Goal: Transaction & Acquisition: Book appointment/travel/reservation

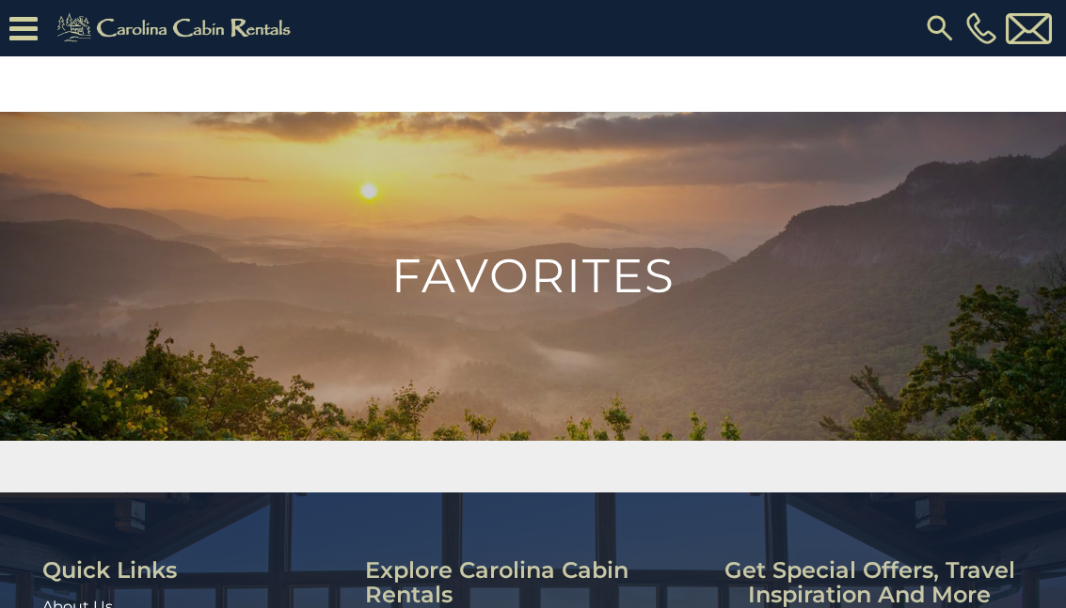
click at [166, 31] on img at bounding box center [177, 28] width 260 height 38
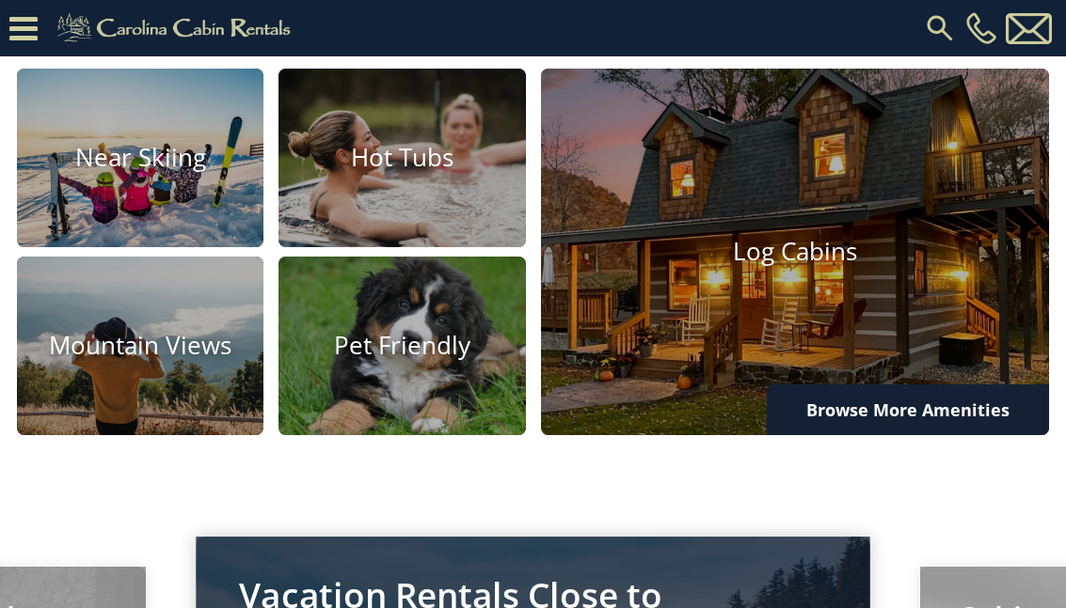
scroll to position [1092, 0]
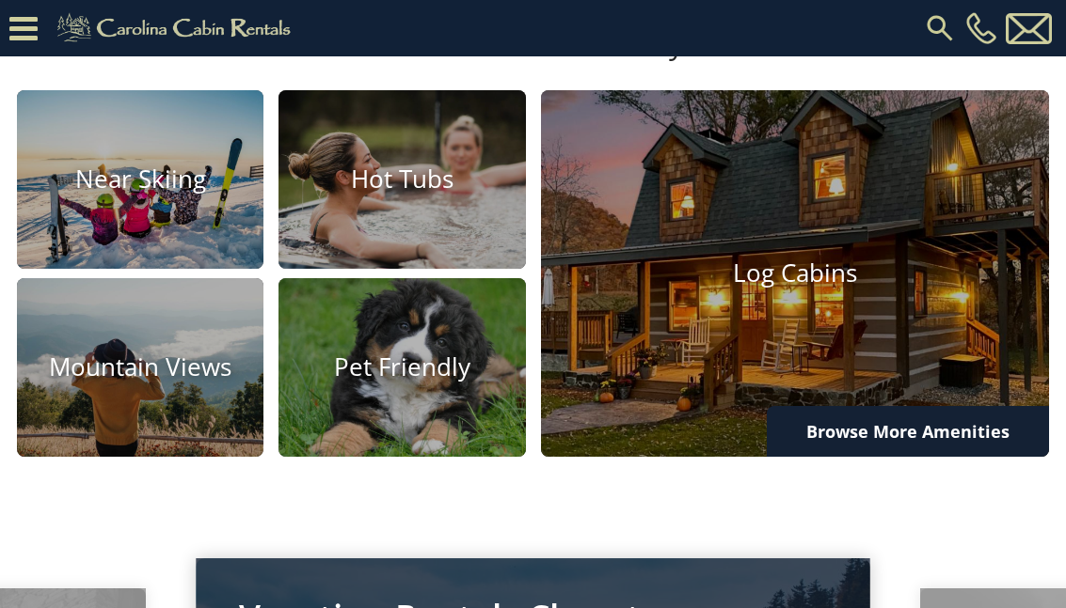
click at [715, 358] on img at bounding box center [795, 273] width 509 height 367
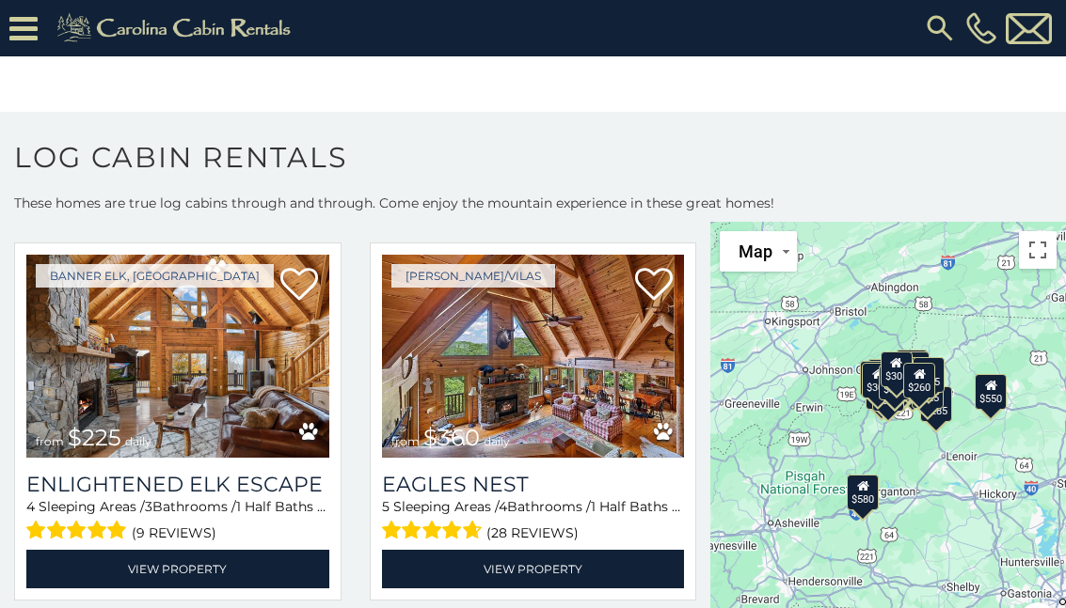
scroll to position [3123, 0]
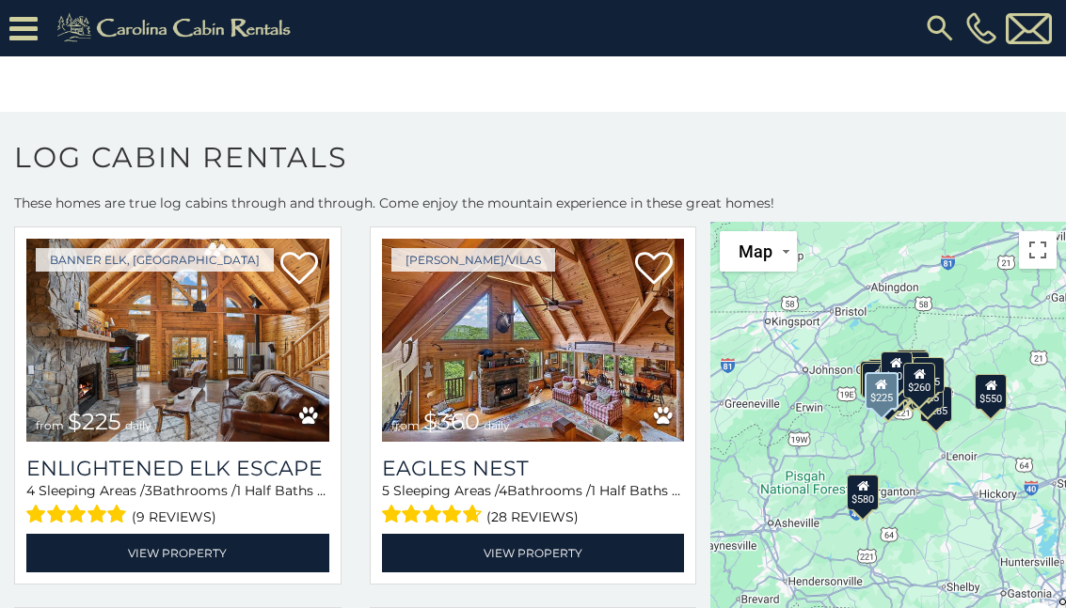
click at [149, 371] on img at bounding box center [177, 340] width 303 height 203
click at [143, 359] on img at bounding box center [177, 340] width 303 height 203
click at [122, 356] on img at bounding box center [177, 340] width 303 height 203
click at [181, 558] on link "View Property" at bounding box center [177, 553] width 303 height 39
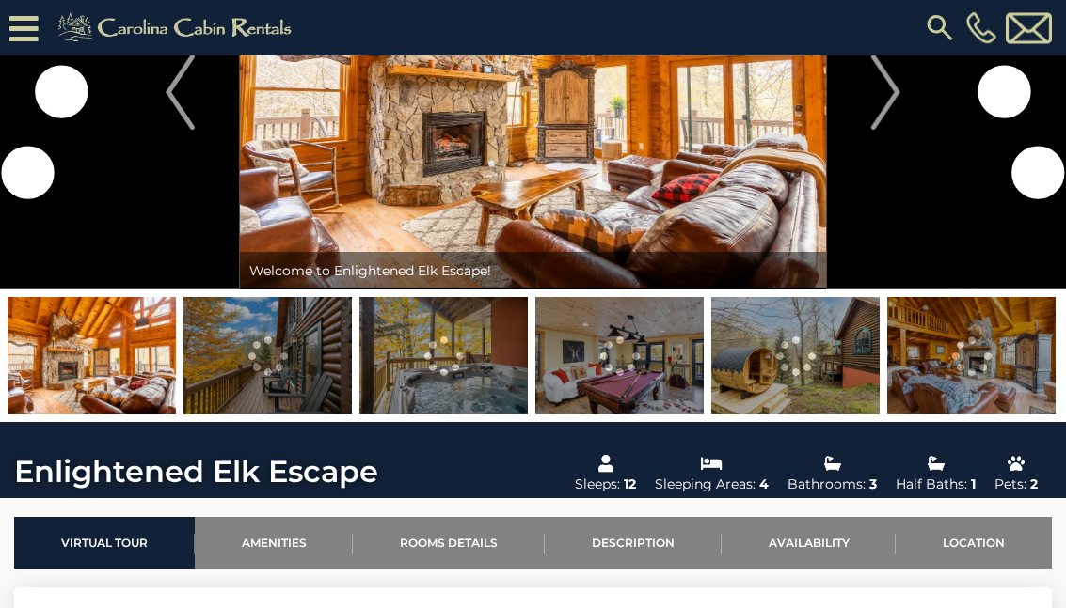
scroll to position [128, 0]
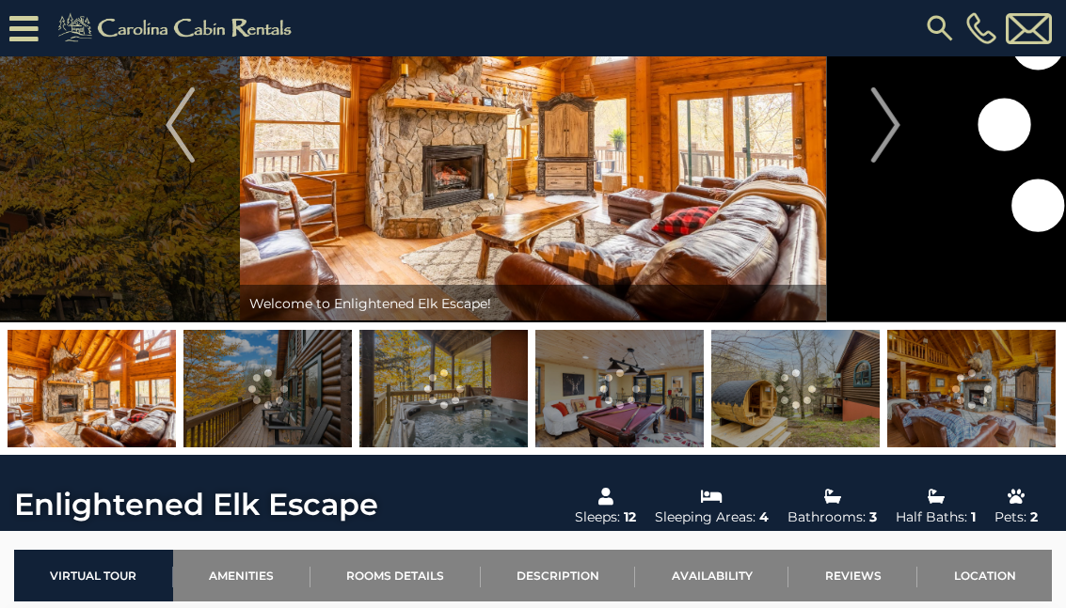
click at [247, 392] on img at bounding box center [267, 389] width 168 height 118
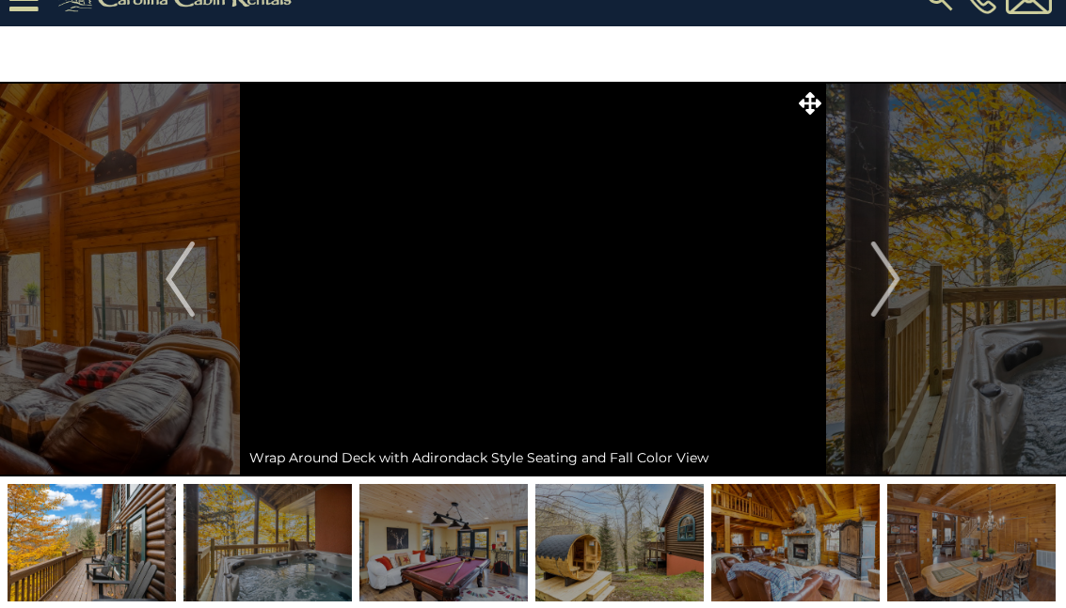
scroll to position [29, 0]
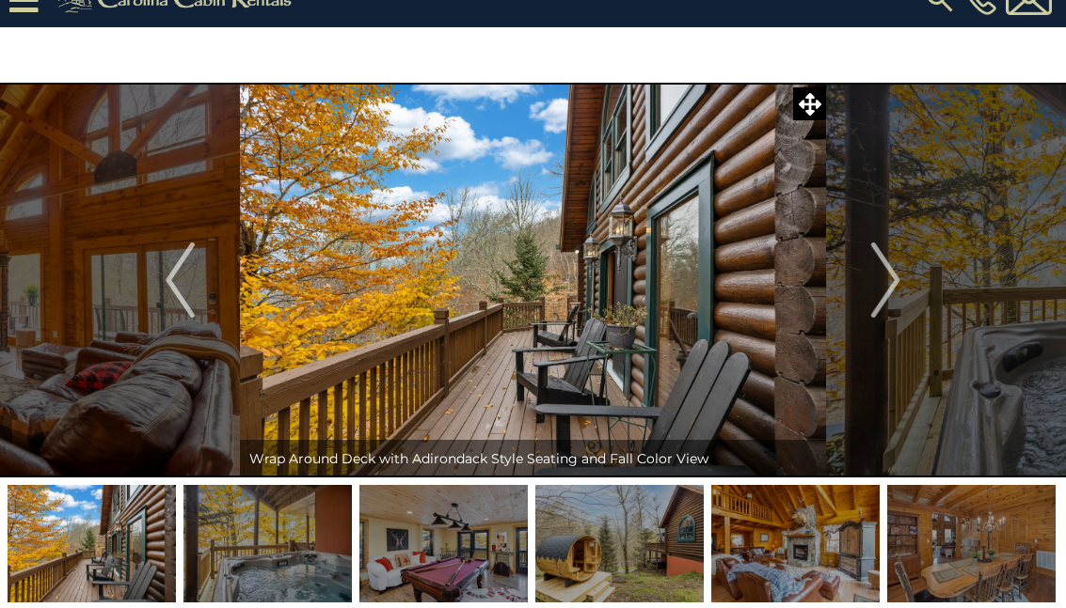
click at [427, 545] on img at bounding box center [443, 544] width 168 height 118
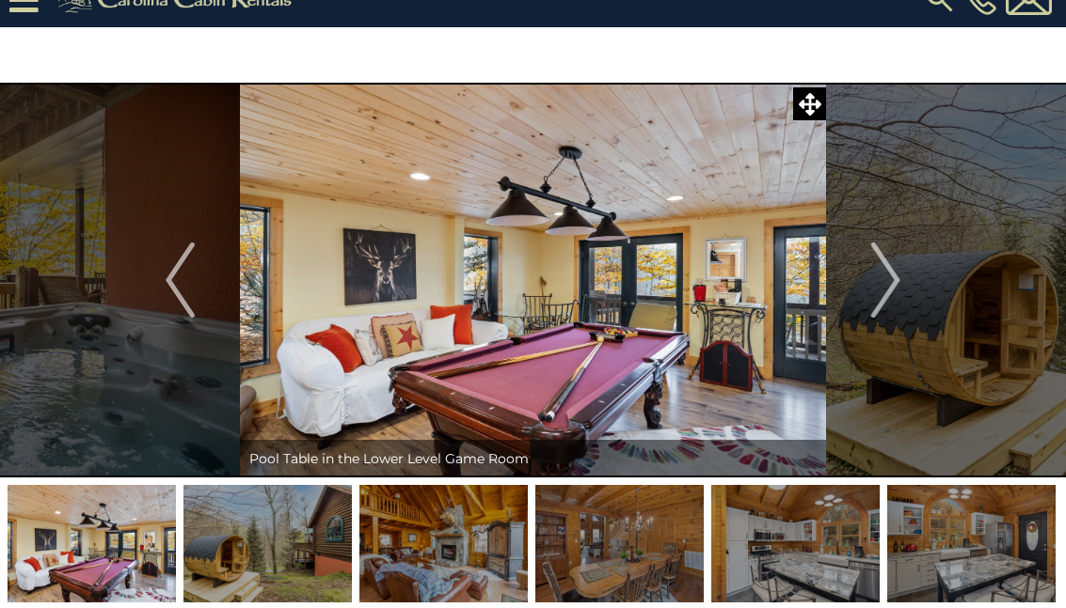
click at [611, 549] on img at bounding box center [619, 544] width 168 height 118
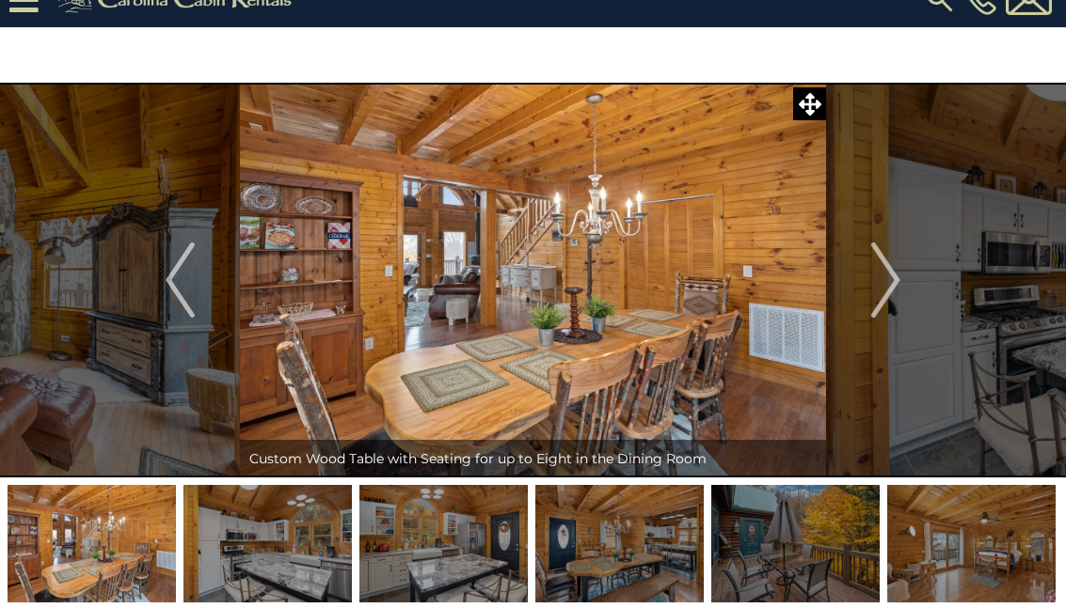
click at [769, 543] on img at bounding box center [795, 544] width 168 height 118
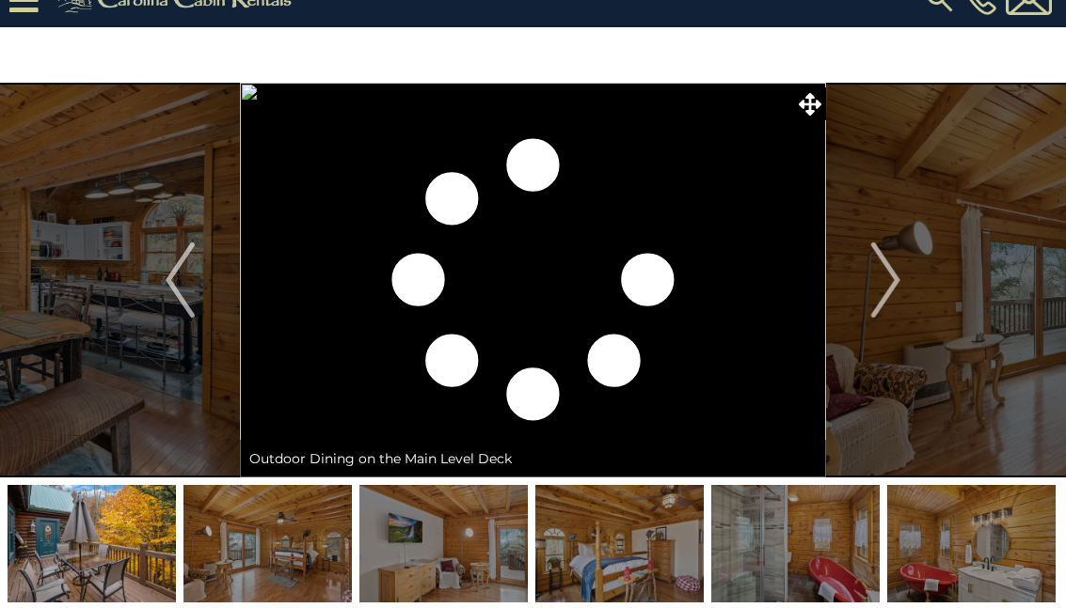
click at [155, 285] on button "Previous" at bounding box center [179, 280] width 119 height 395
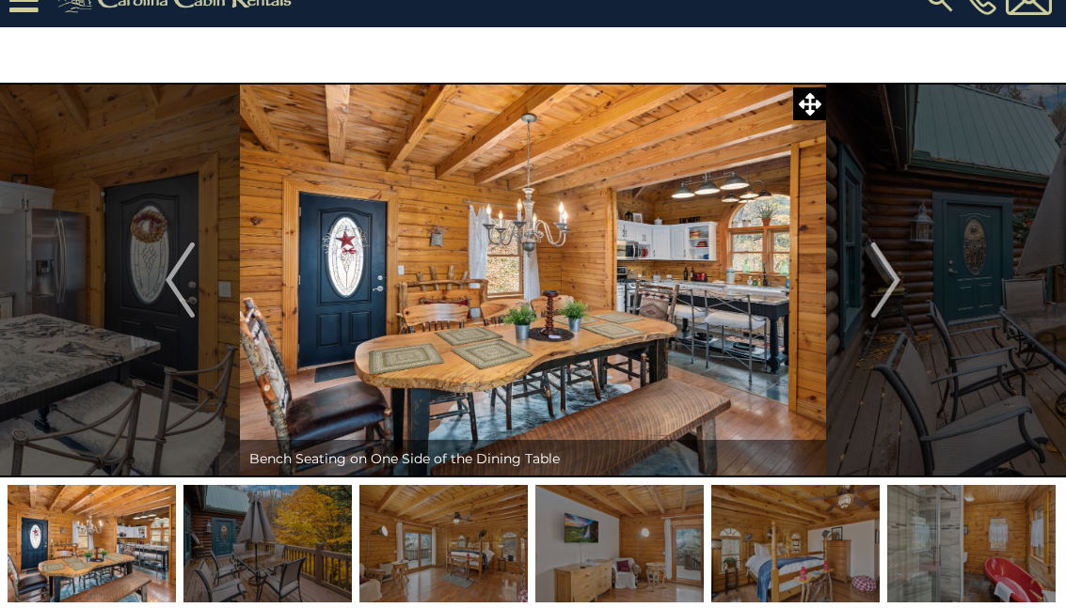
click at [886, 281] on img "Next" at bounding box center [885, 280] width 28 height 75
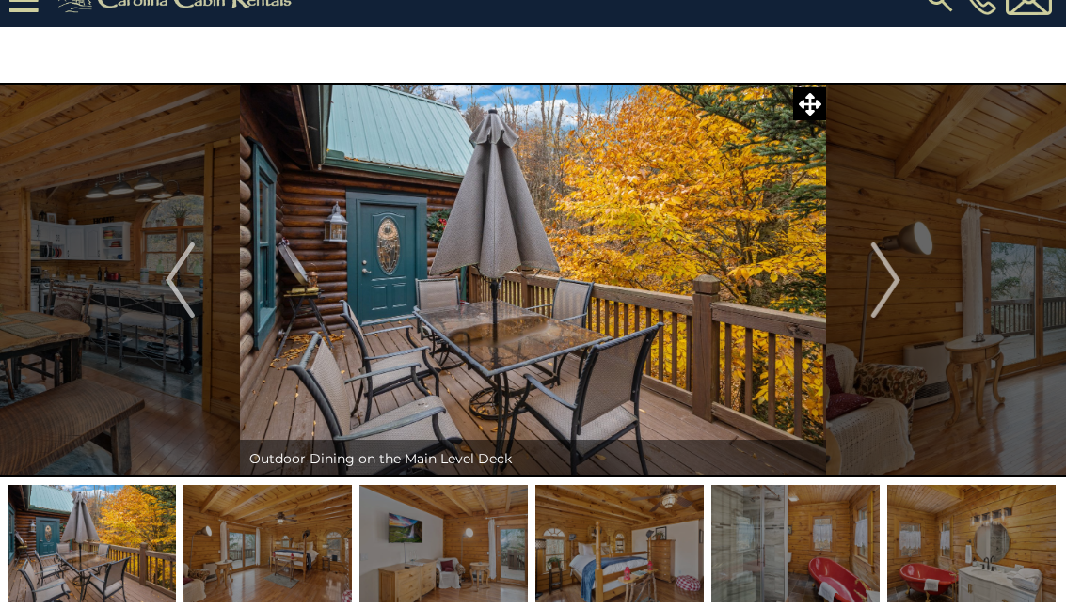
click at [884, 283] on img "Next" at bounding box center [885, 280] width 28 height 75
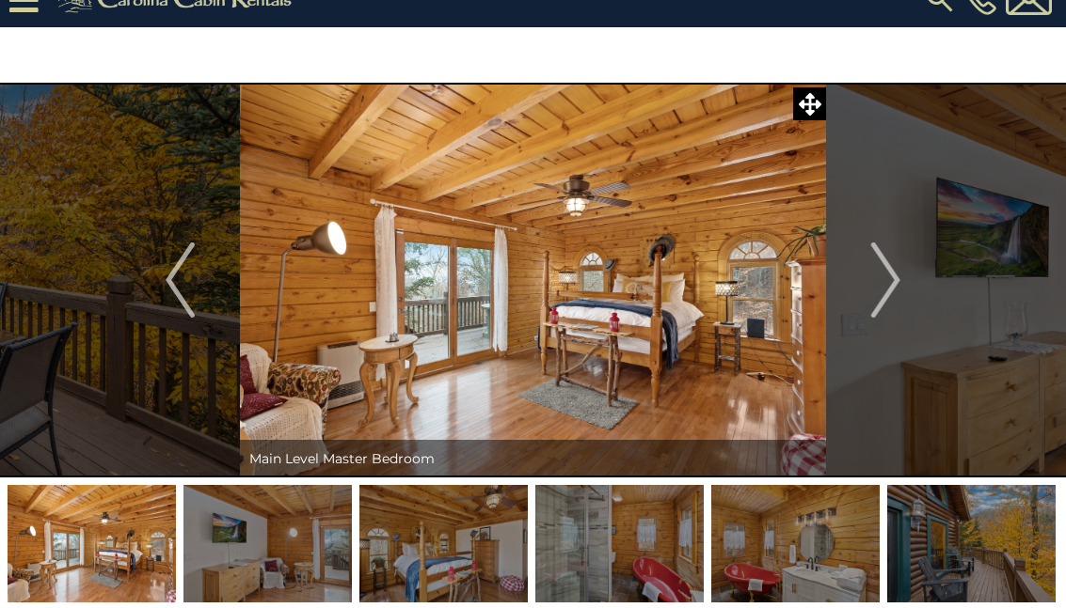
click at [889, 295] on img "Next" at bounding box center [885, 280] width 28 height 75
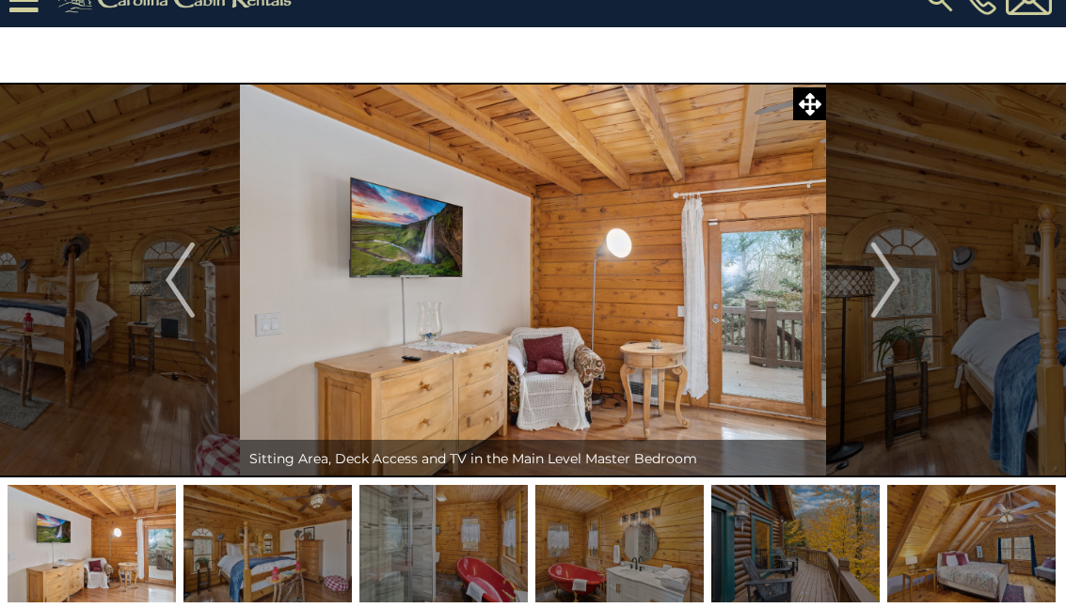
click at [889, 288] on img "Next" at bounding box center [885, 280] width 28 height 75
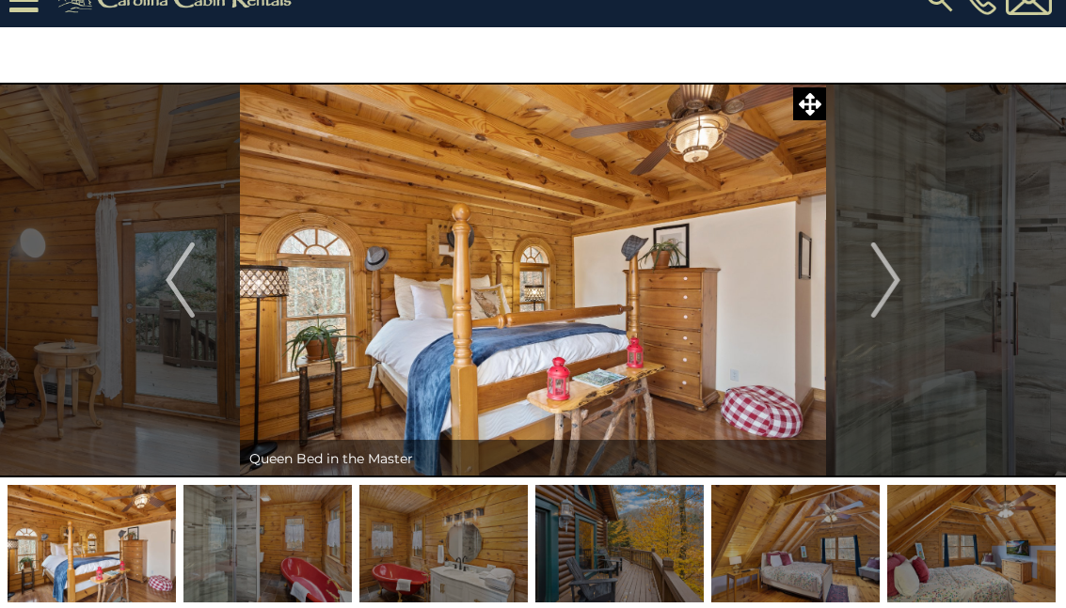
click at [893, 286] on img "Next" at bounding box center [885, 280] width 28 height 75
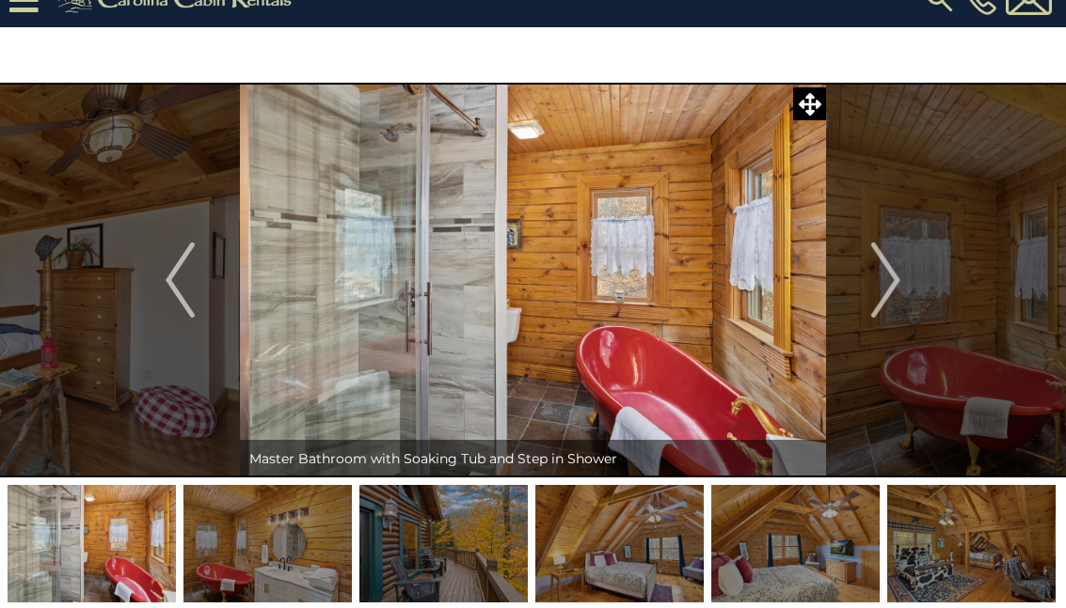
click at [899, 288] on img "Next" at bounding box center [885, 280] width 28 height 75
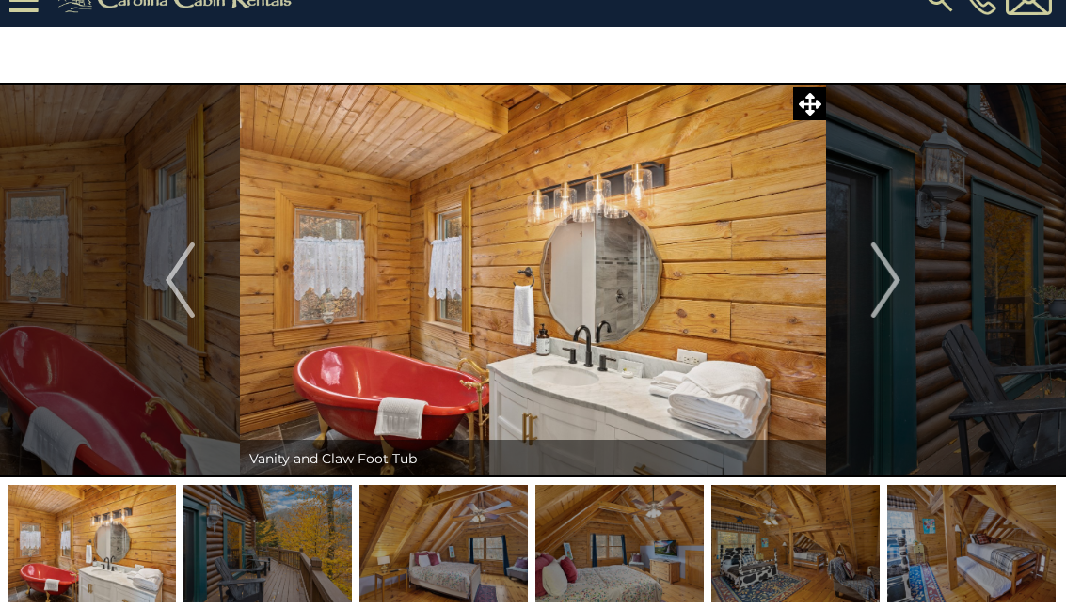
click at [894, 289] on img "Next" at bounding box center [885, 280] width 28 height 75
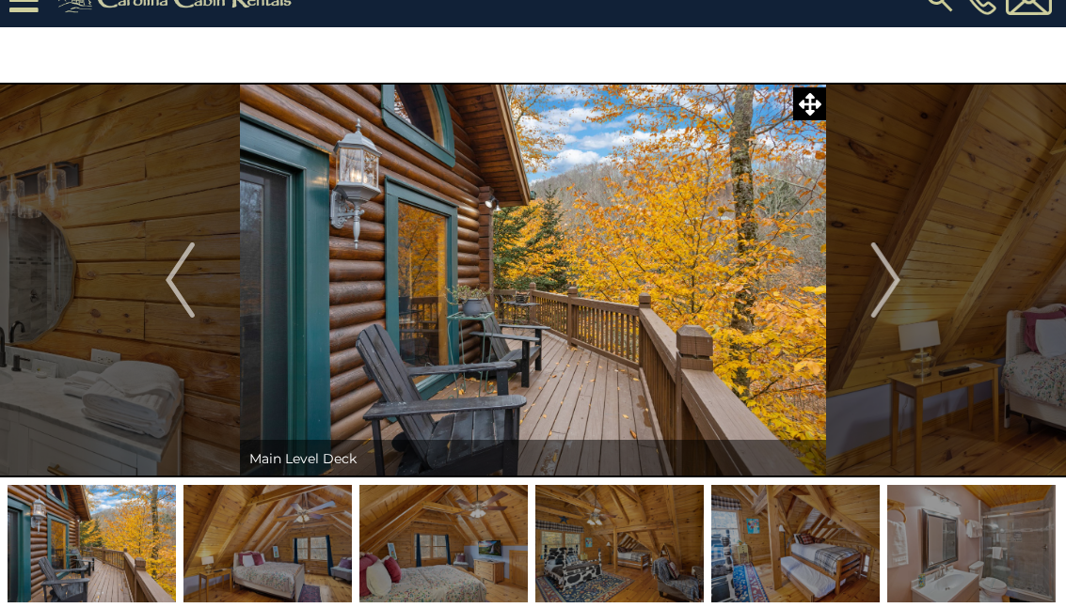
click at [901, 287] on button "Next" at bounding box center [885, 280] width 119 height 395
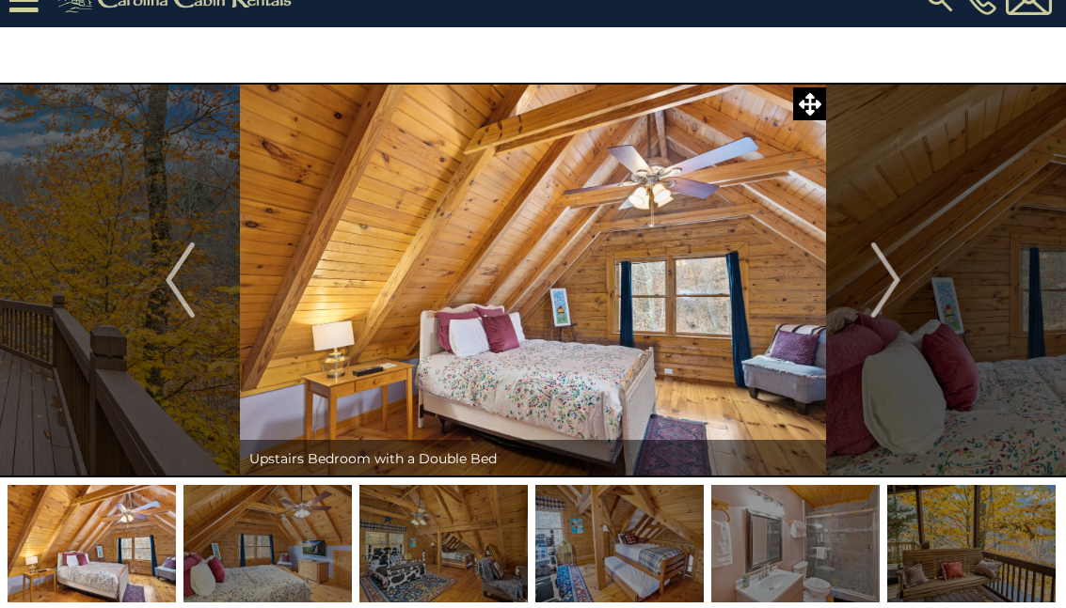
click at [895, 289] on img "Next" at bounding box center [885, 280] width 28 height 75
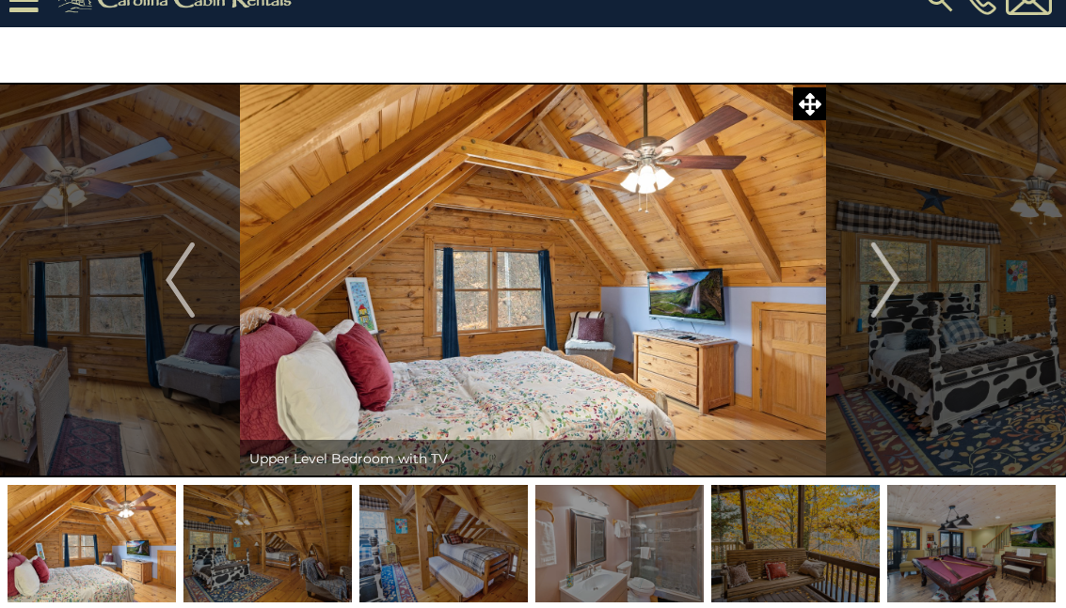
click at [896, 285] on img "Next" at bounding box center [885, 280] width 28 height 75
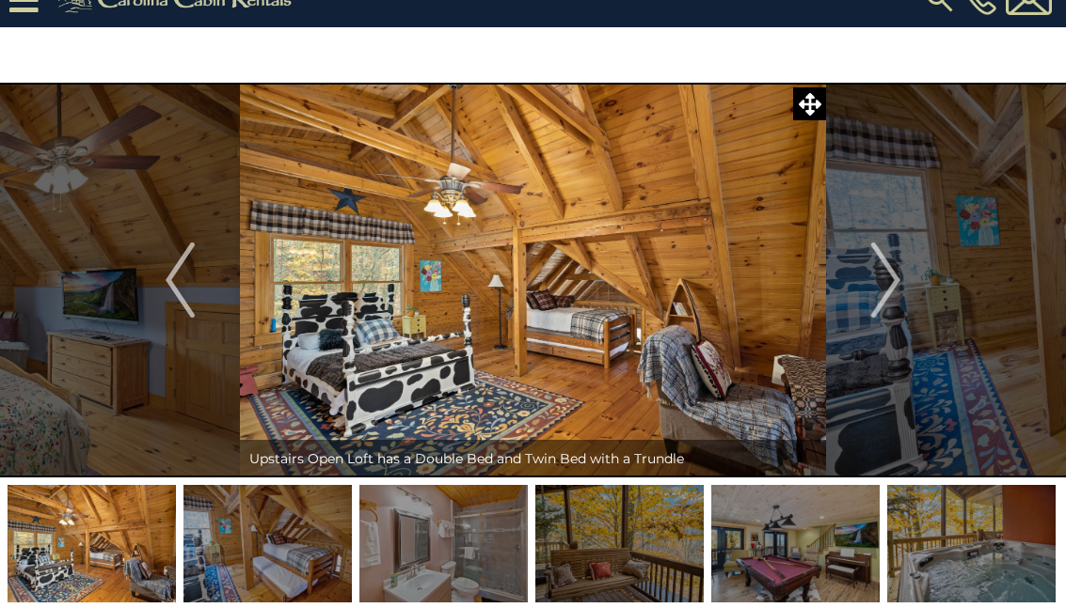
click at [898, 284] on img "Next" at bounding box center [885, 280] width 28 height 75
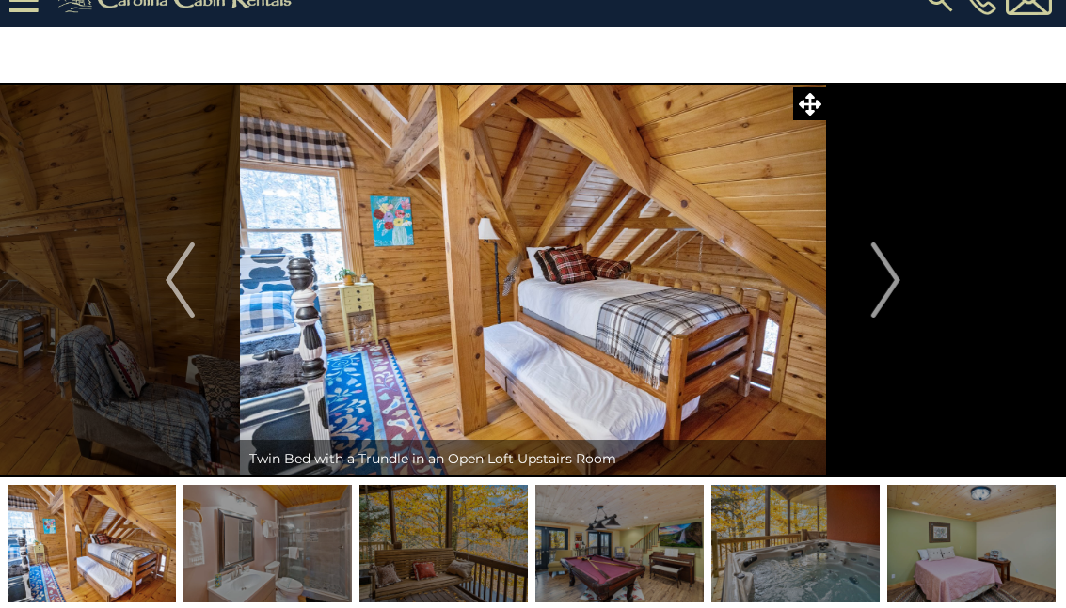
click at [901, 283] on button "Next" at bounding box center [885, 280] width 119 height 395
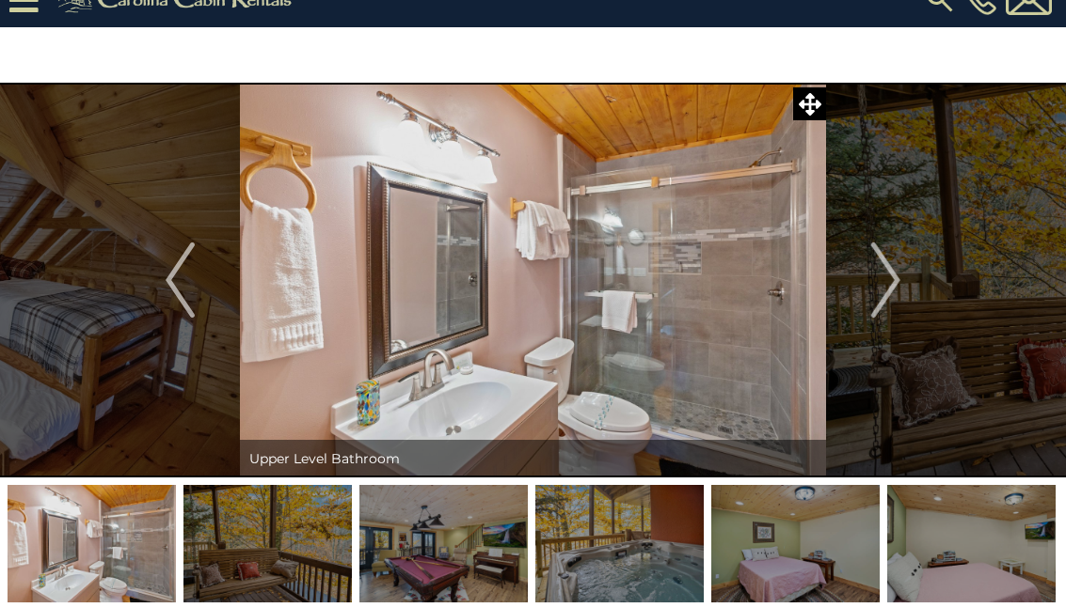
click at [901, 283] on button "Next" at bounding box center [885, 280] width 119 height 395
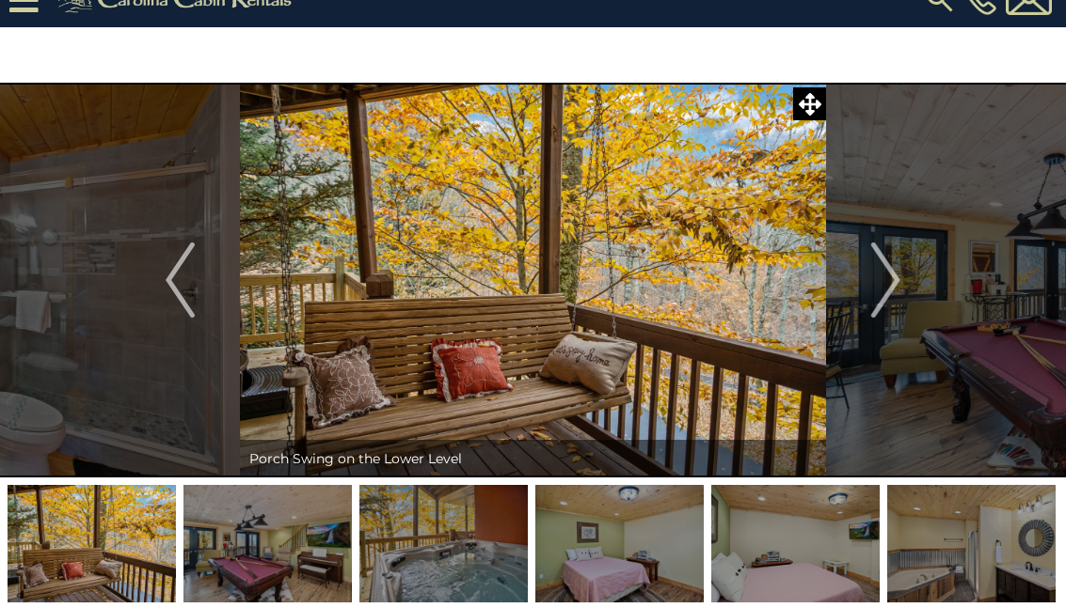
click at [899, 287] on img "Next" at bounding box center [885, 280] width 28 height 75
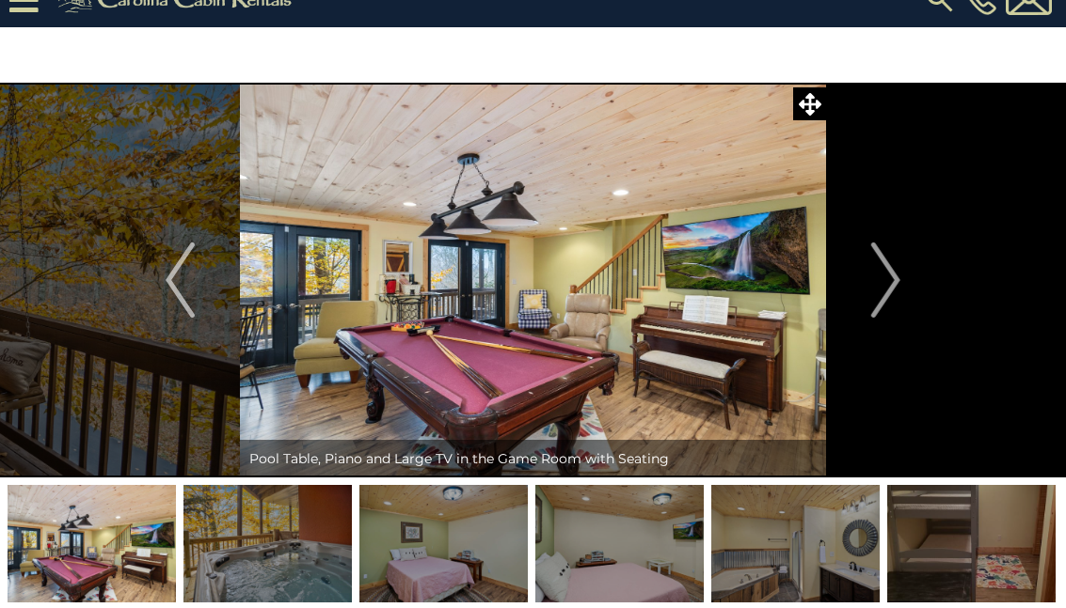
click at [902, 285] on button "Next" at bounding box center [885, 280] width 119 height 395
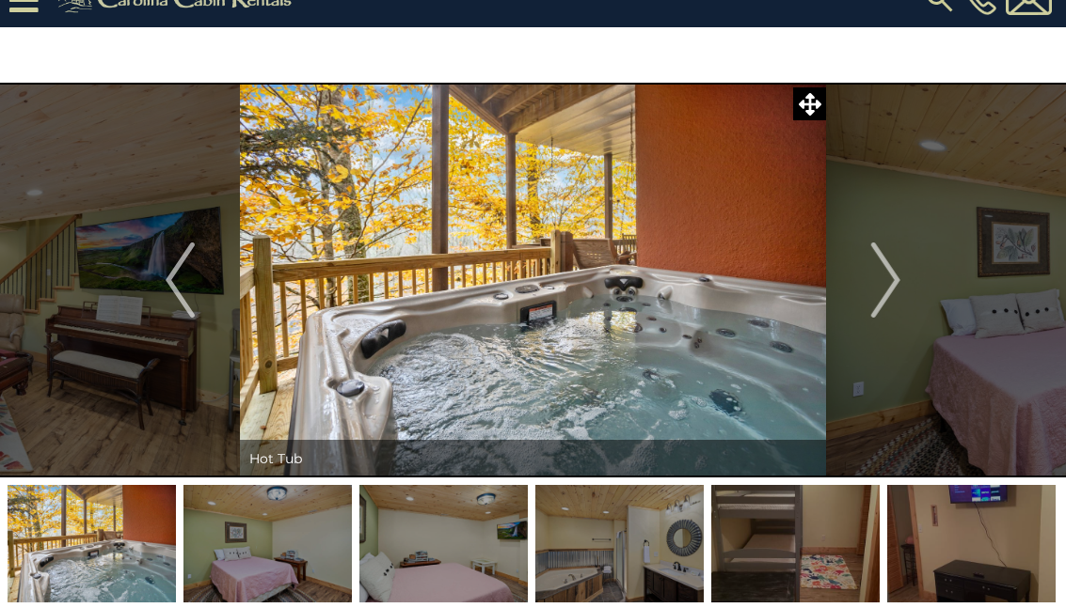
click at [904, 288] on button "Next" at bounding box center [885, 280] width 119 height 395
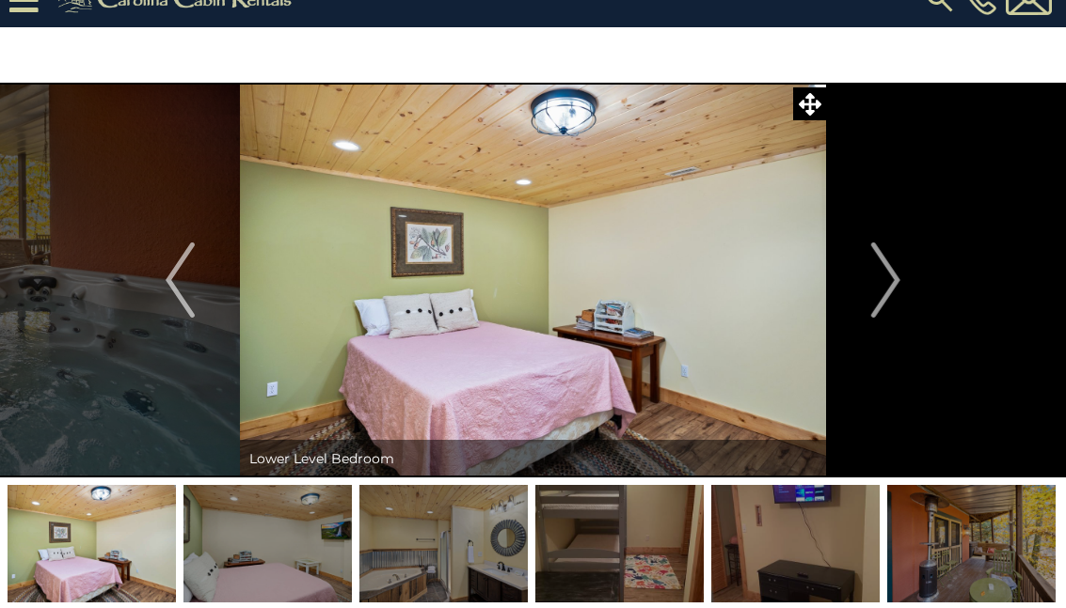
click at [901, 291] on button "Next" at bounding box center [885, 280] width 119 height 395
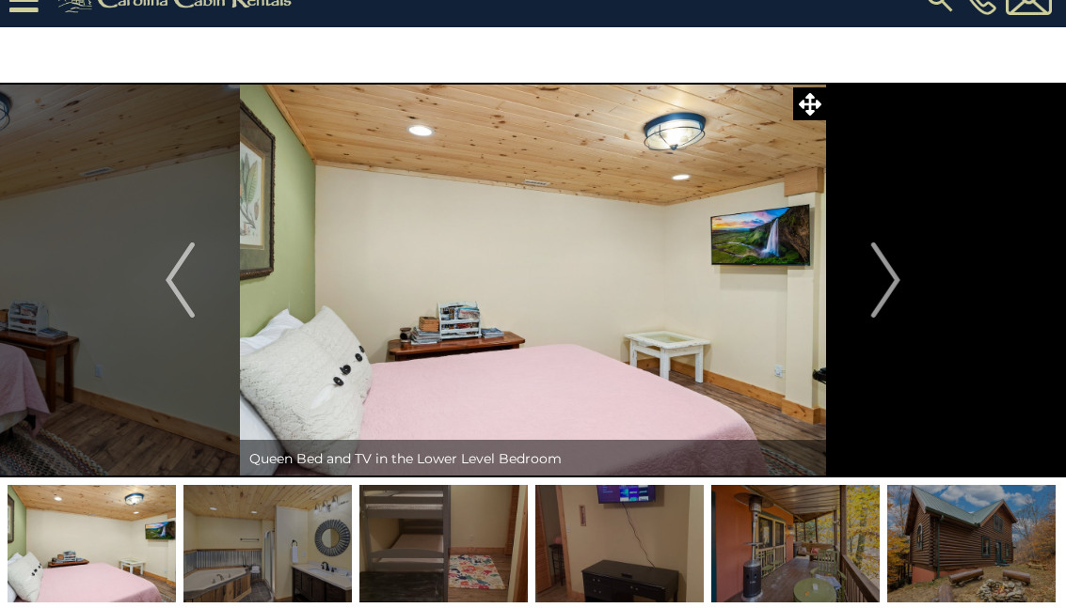
click at [899, 287] on img "Next" at bounding box center [885, 280] width 28 height 75
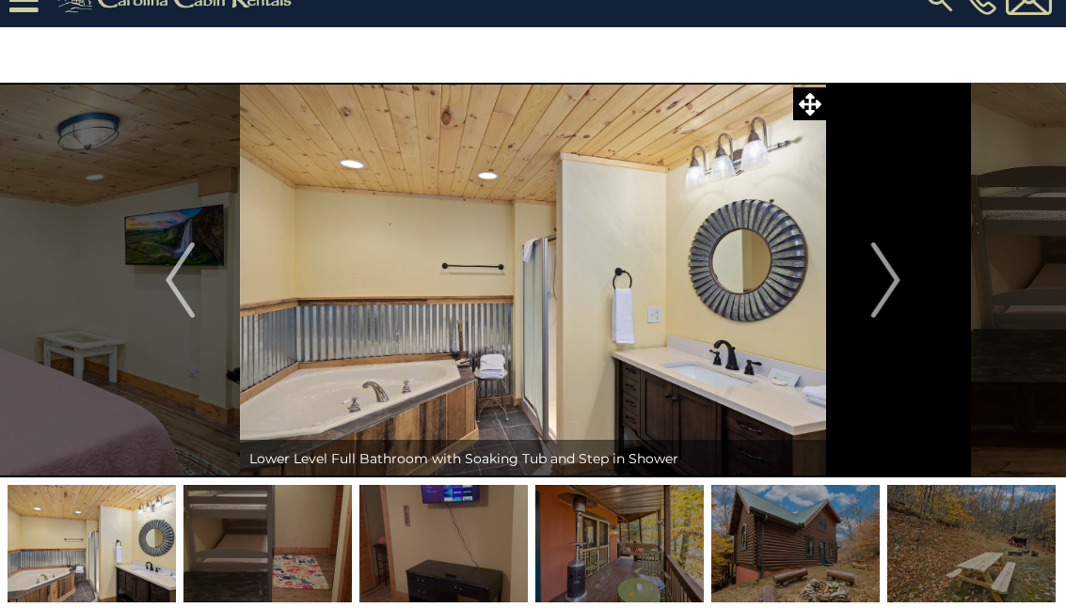
click at [906, 286] on button "Next" at bounding box center [885, 280] width 119 height 395
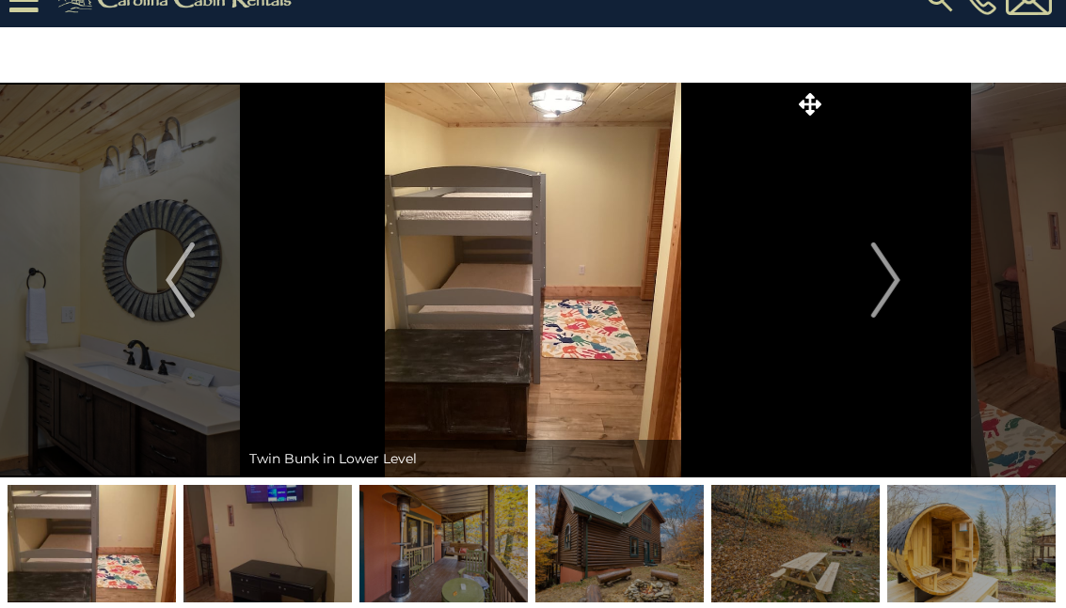
click at [901, 279] on button "Next" at bounding box center [885, 280] width 119 height 395
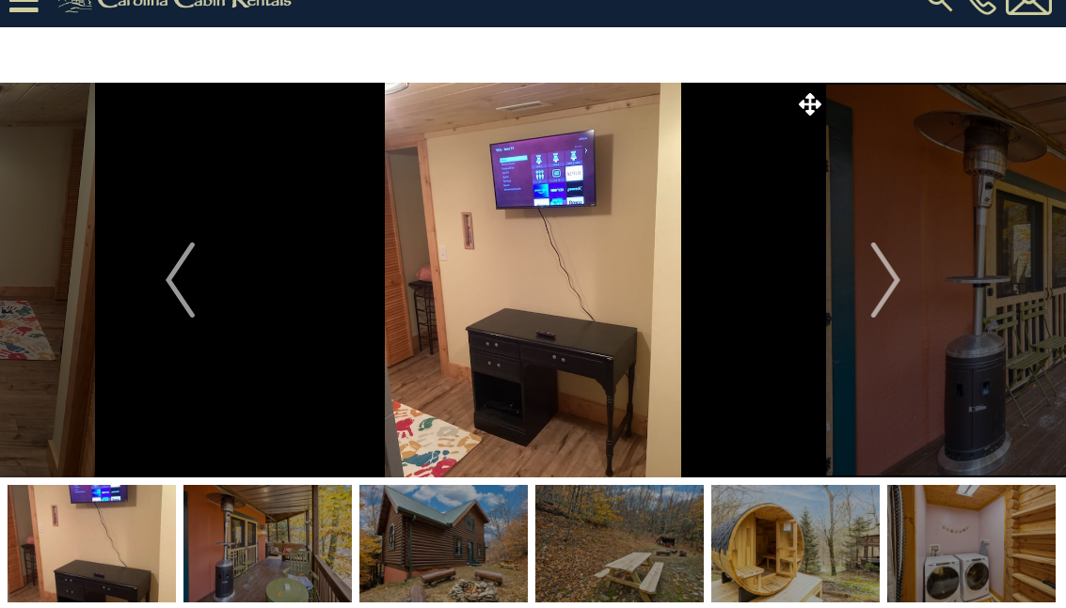
click at [910, 278] on button "Next" at bounding box center [885, 280] width 119 height 395
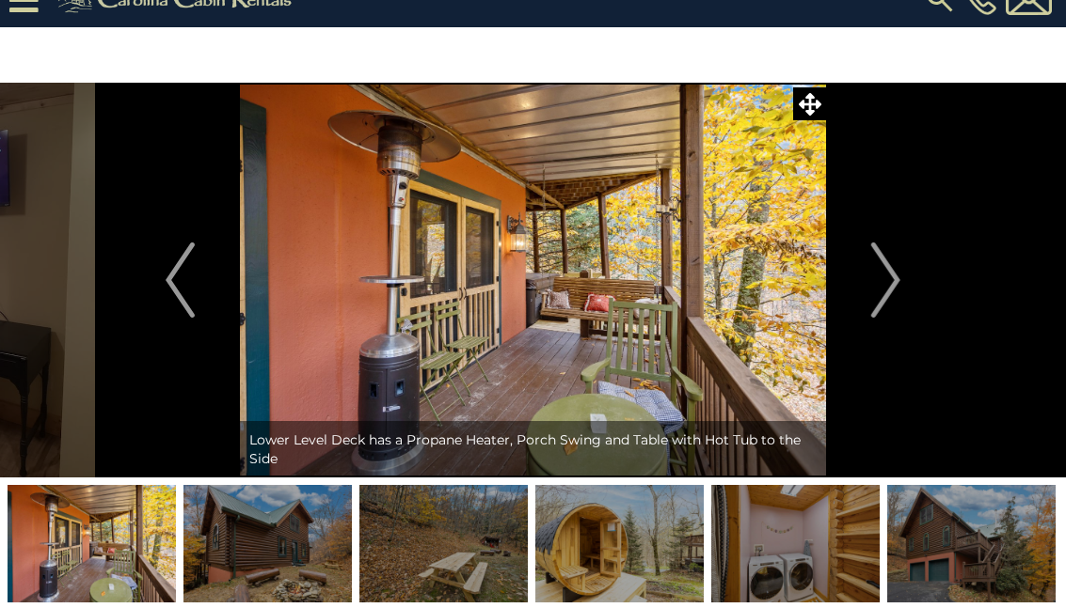
click at [914, 281] on button "Next" at bounding box center [885, 280] width 119 height 395
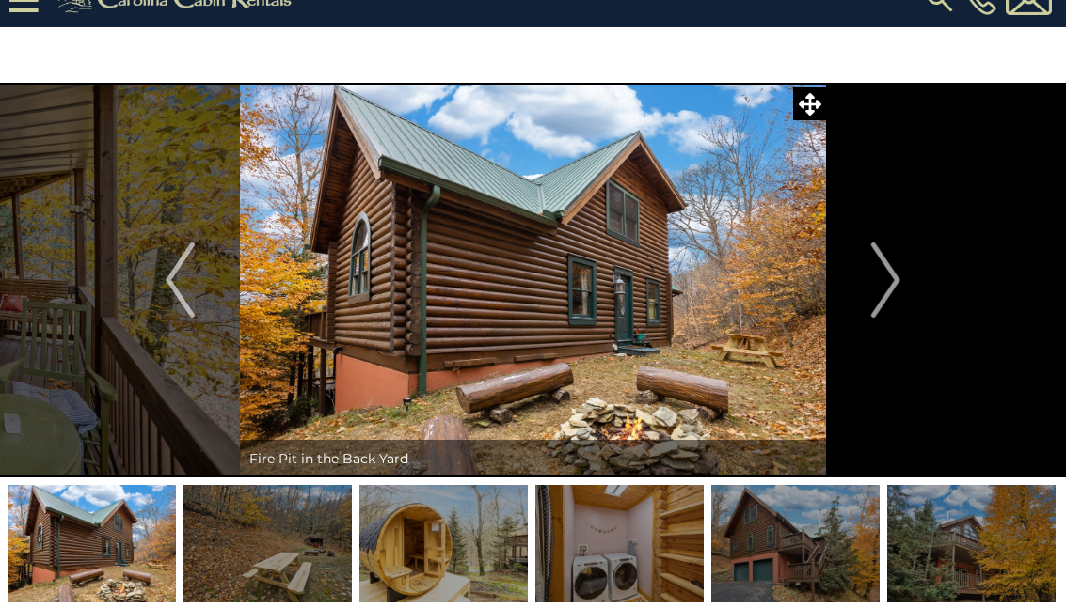
click at [901, 285] on button "Next" at bounding box center [885, 280] width 119 height 395
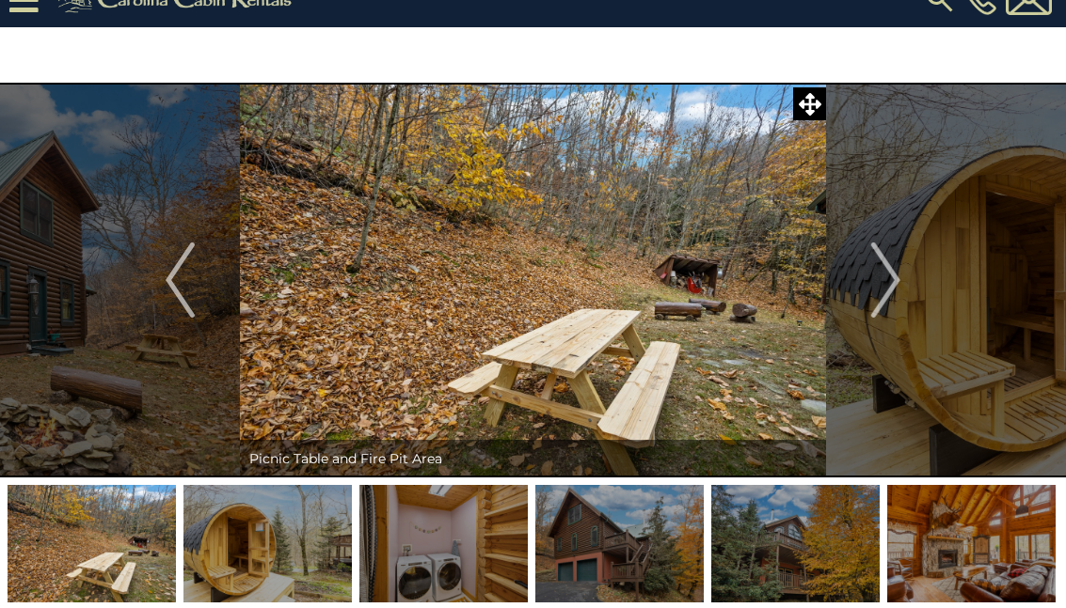
click at [897, 282] on img "Next" at bounding box center [885, 280] width 28 height 75
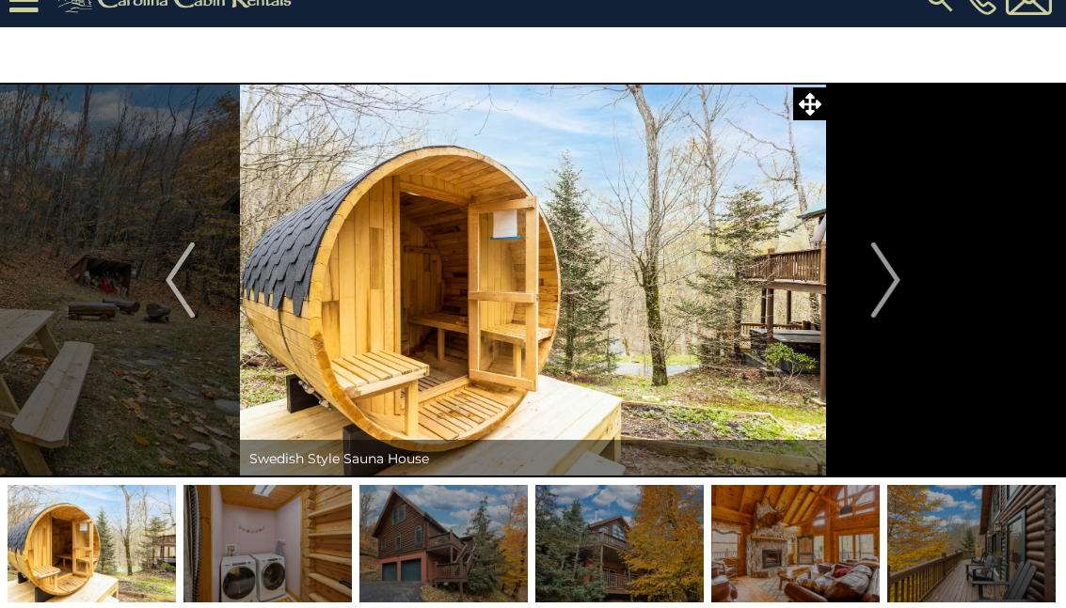
click at [899, 280] on img "Next" at bounding box center [885, 280] width 28 height 75
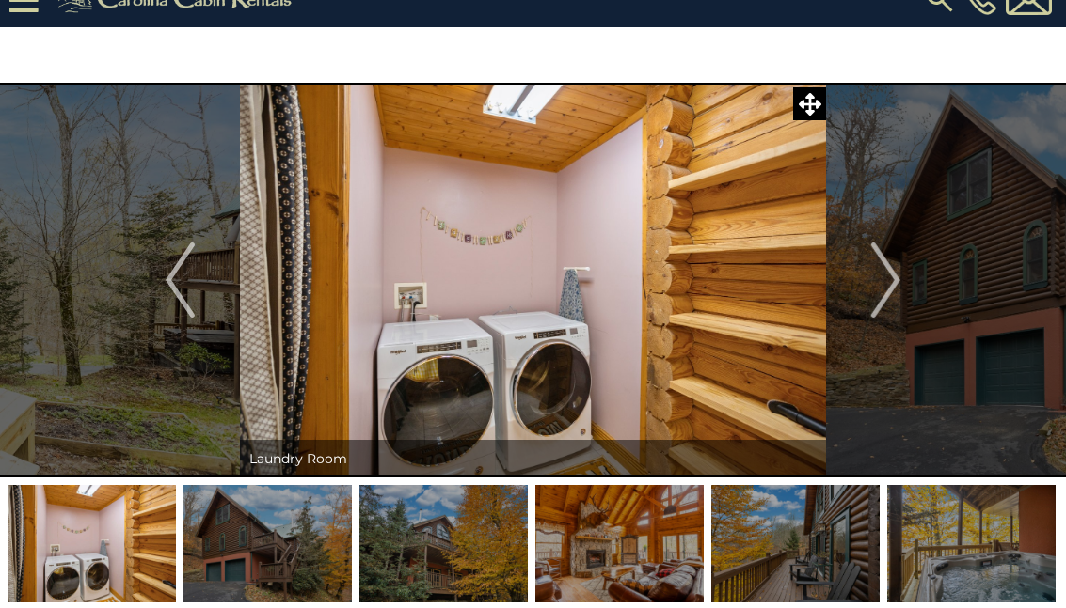
click at [164, 295] on button "Previous" at bounding box center [179, 280] width 119 height 395
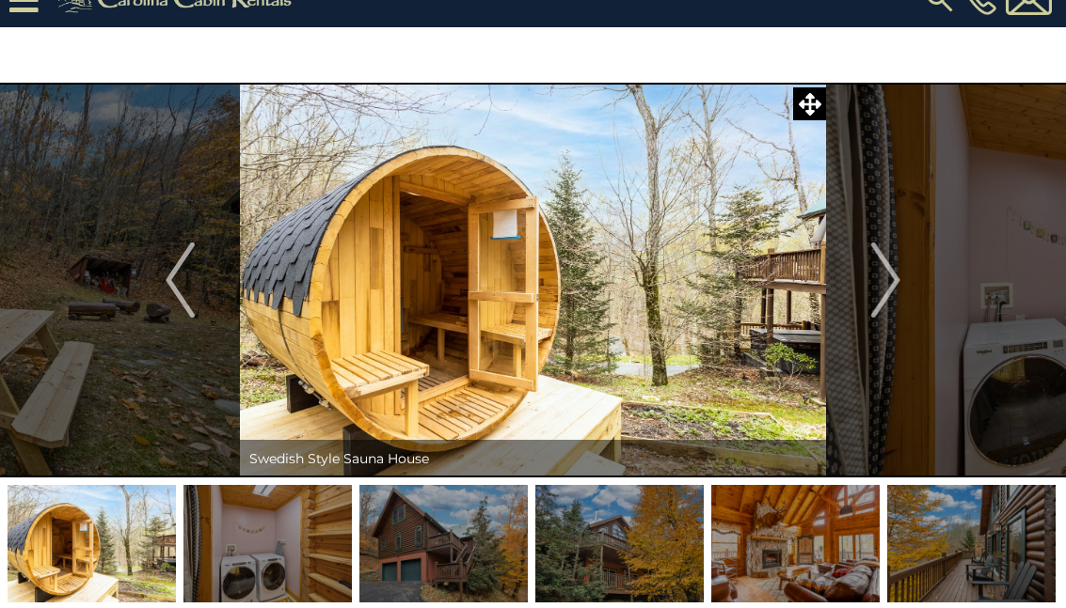
click at [899, 283] on img "Next" at bounding box center [885, 280] width 28 height 75
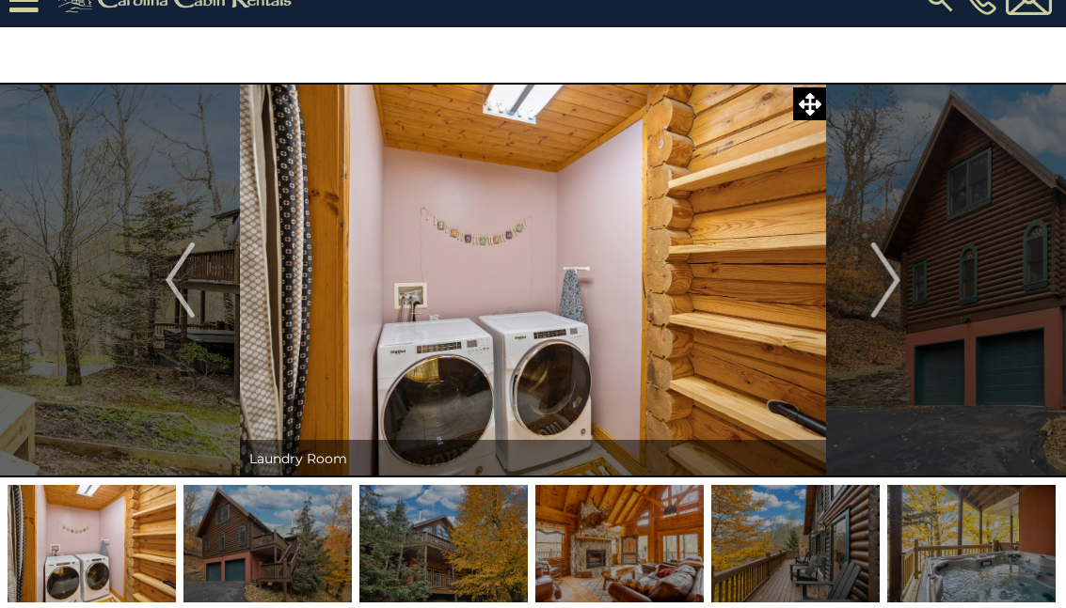
click at [893, 285] on img "Next" at bounding box center [885, 280] width 28 height 75
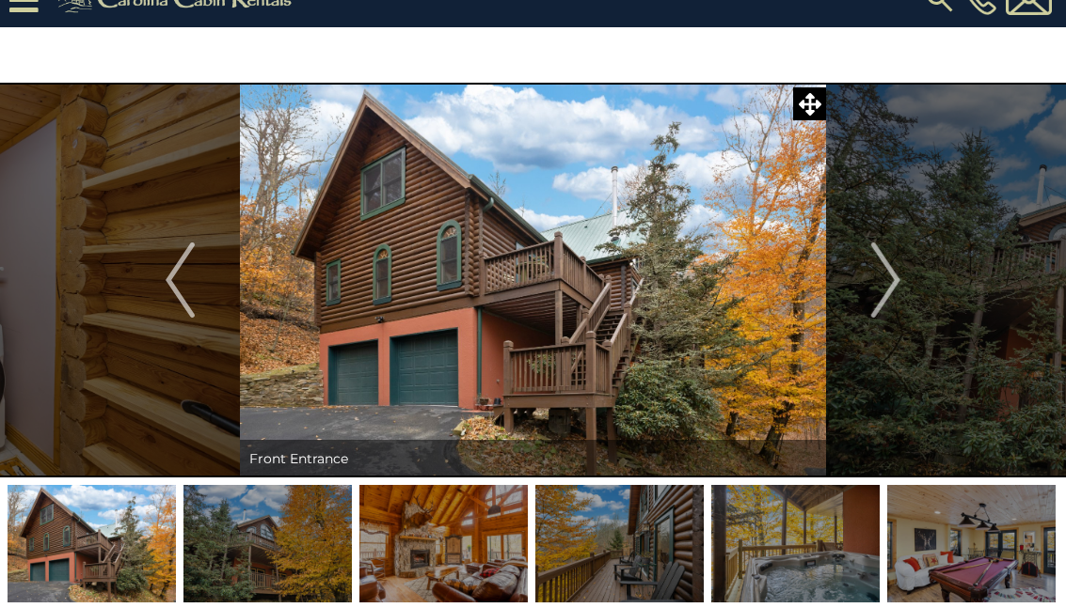
click at [897, 285] on img "Next" at bounding box center [885, 280] width 28 height 75
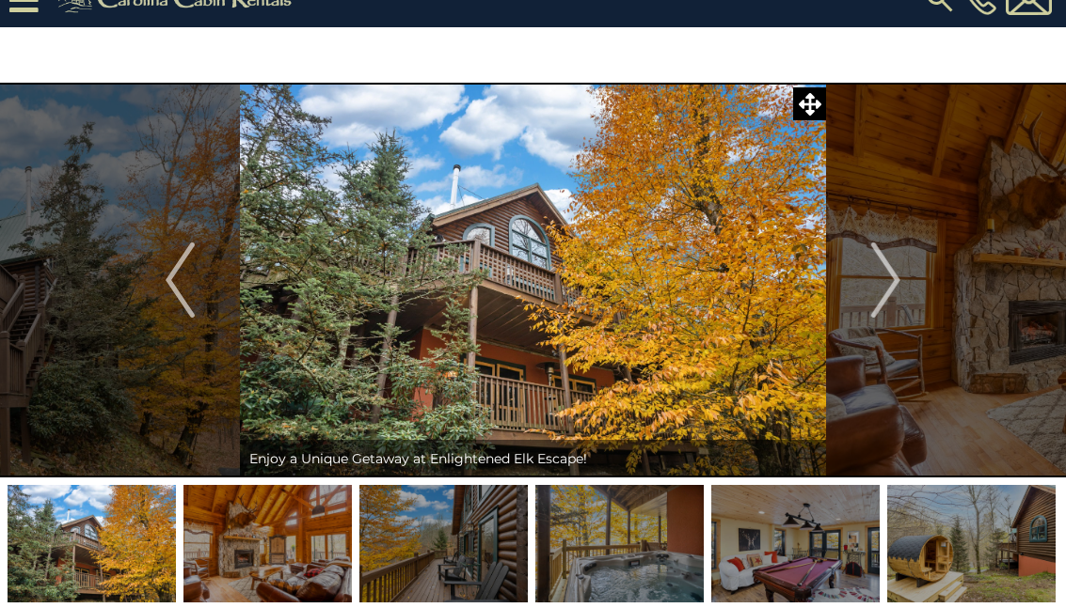
click at [894, 283] on img "Next" at bounding box center [885, 280] width 28 height 75
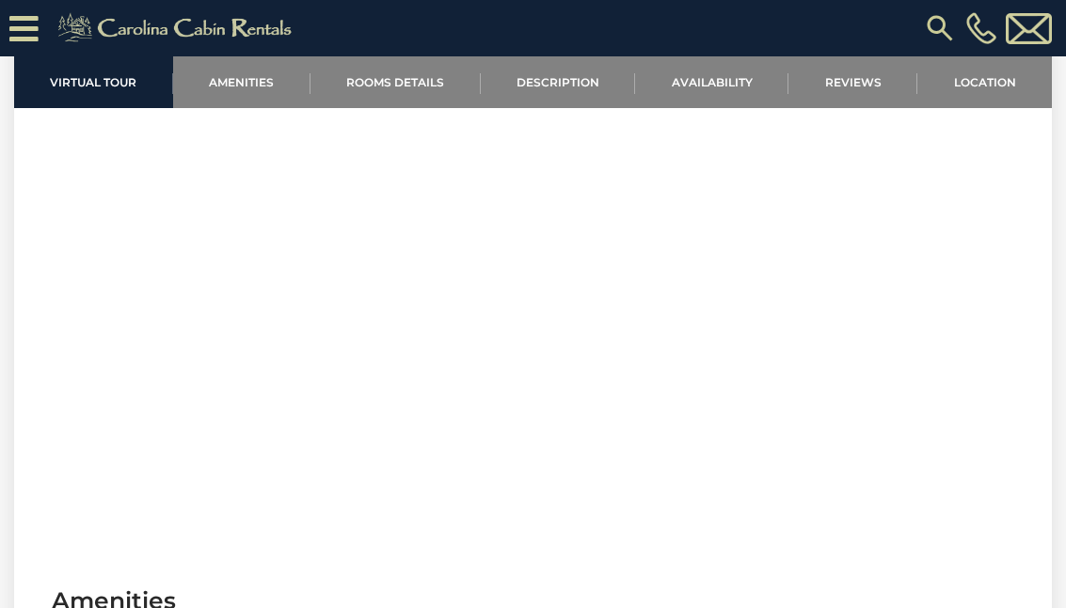
scroll to position [766, 0]
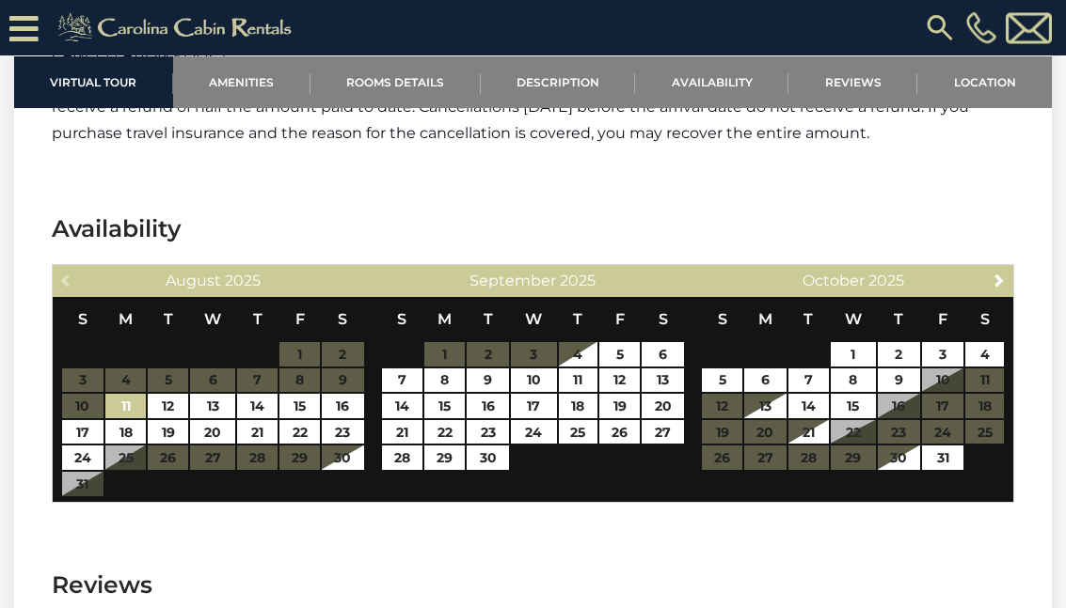
scroll to position [3315, 0]
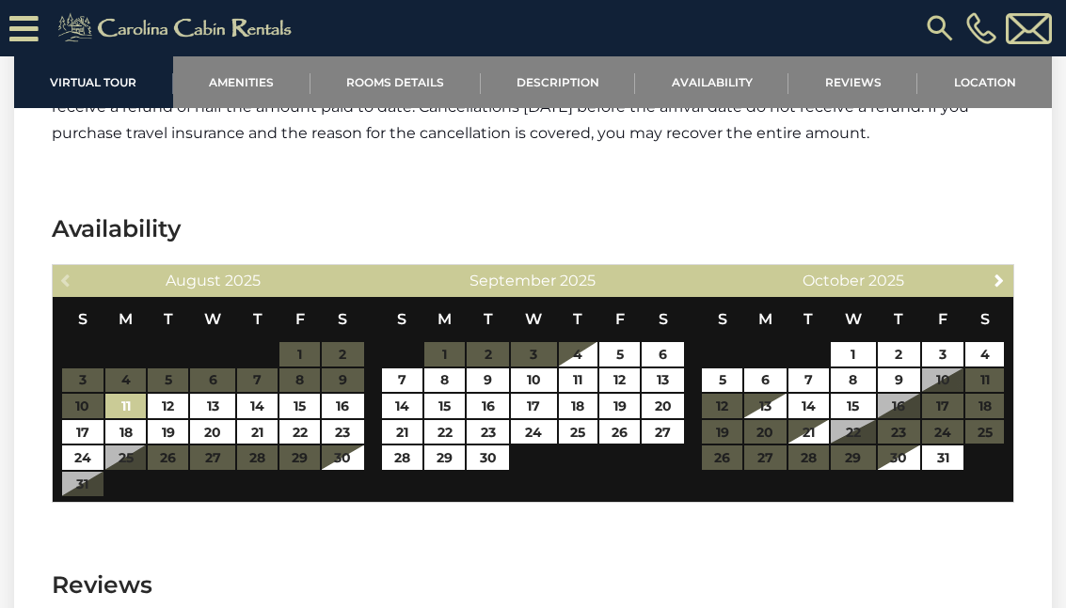
click at [1001, 273] on span "Next" at bounding box center [998, 280] width 15 height 15
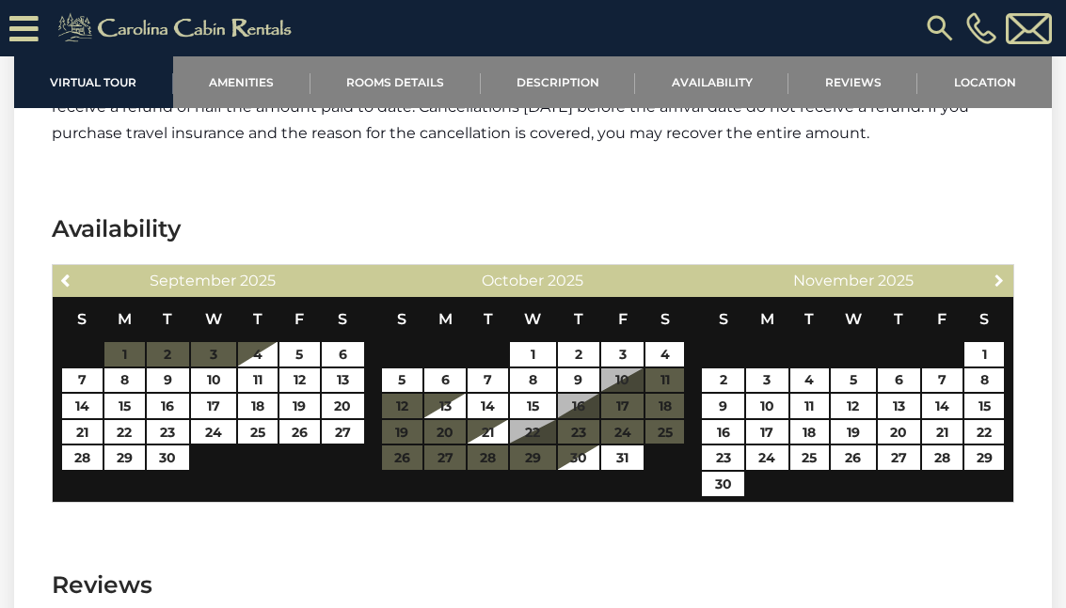
click at [1006, 273] on span "Next" at bounding box center [998, 280] width 15 height 15
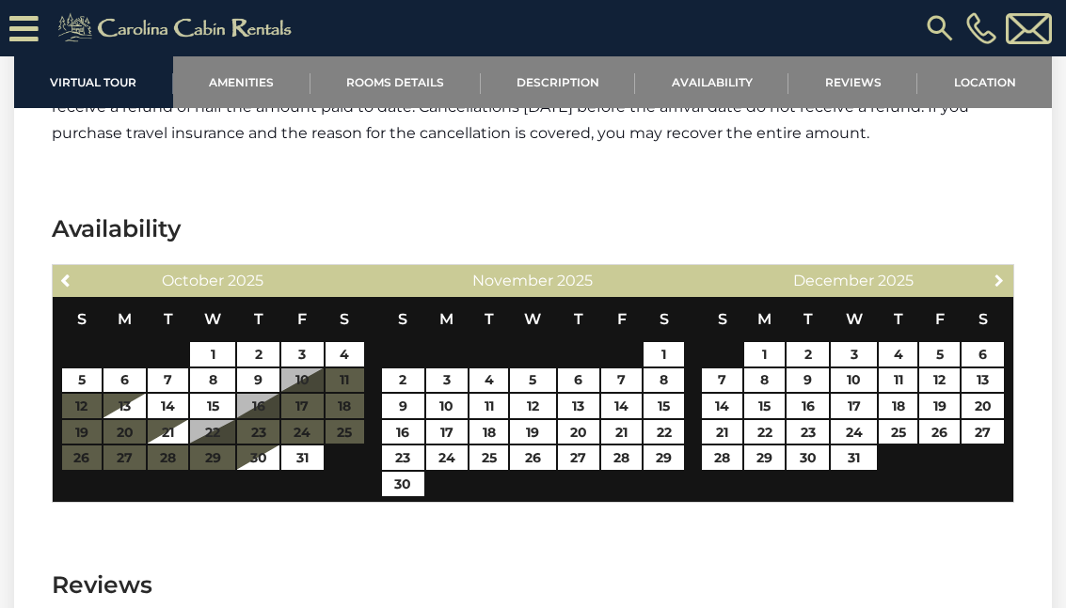
click at [1010, 268] on link "Next" at bounding box center [1000, 280] width 24 height 24
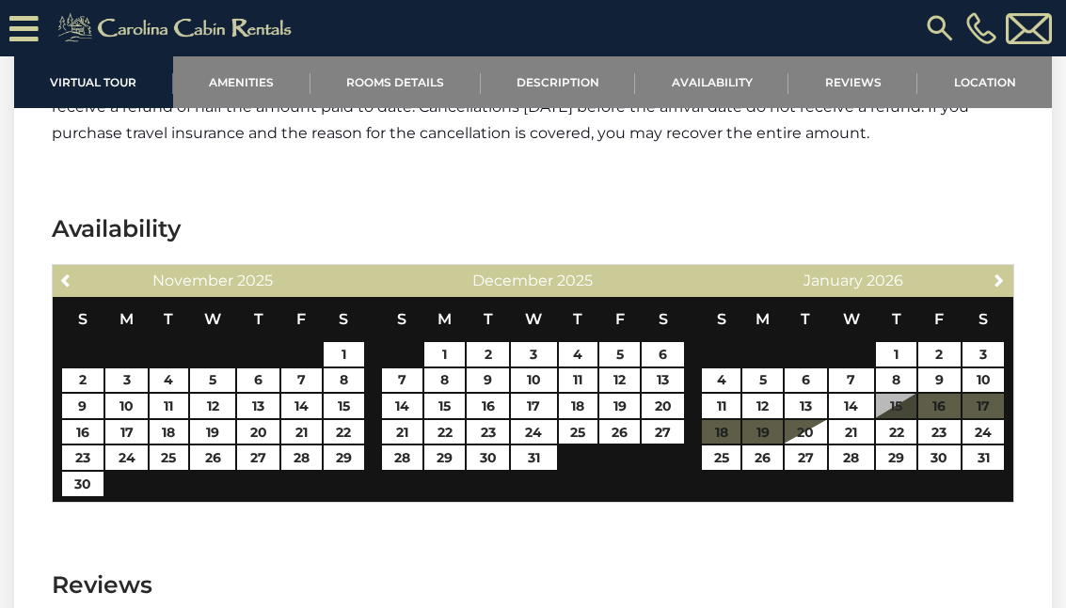
click at [1009, 268] on link "Next" at bounding box center [1000, 280] width 24 height 24
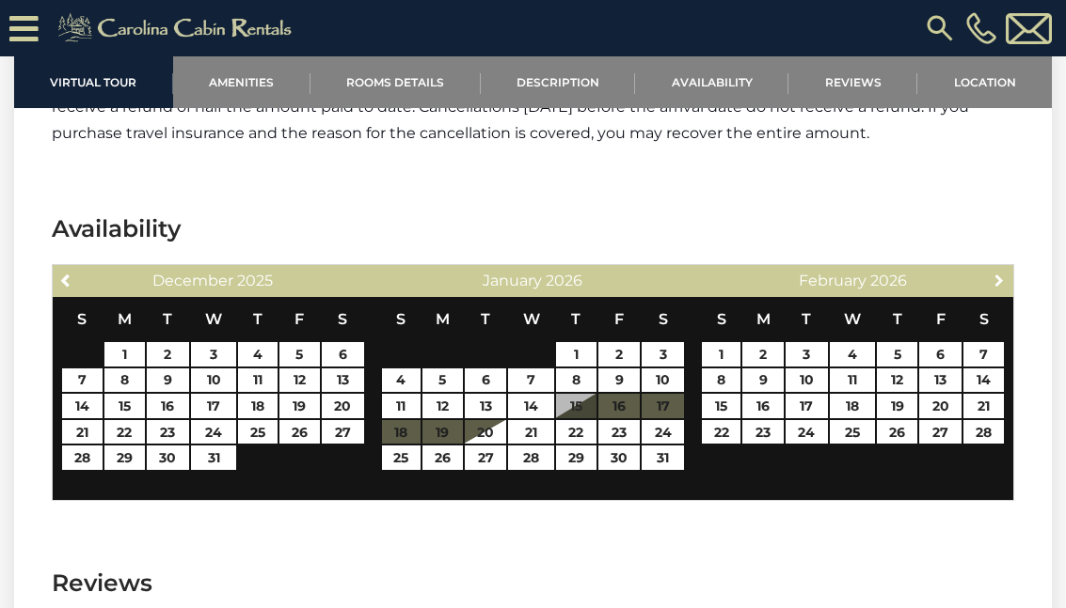
click at [1008, 268] on link "Next" at bounding box center [1000, 280] width 24 height 24
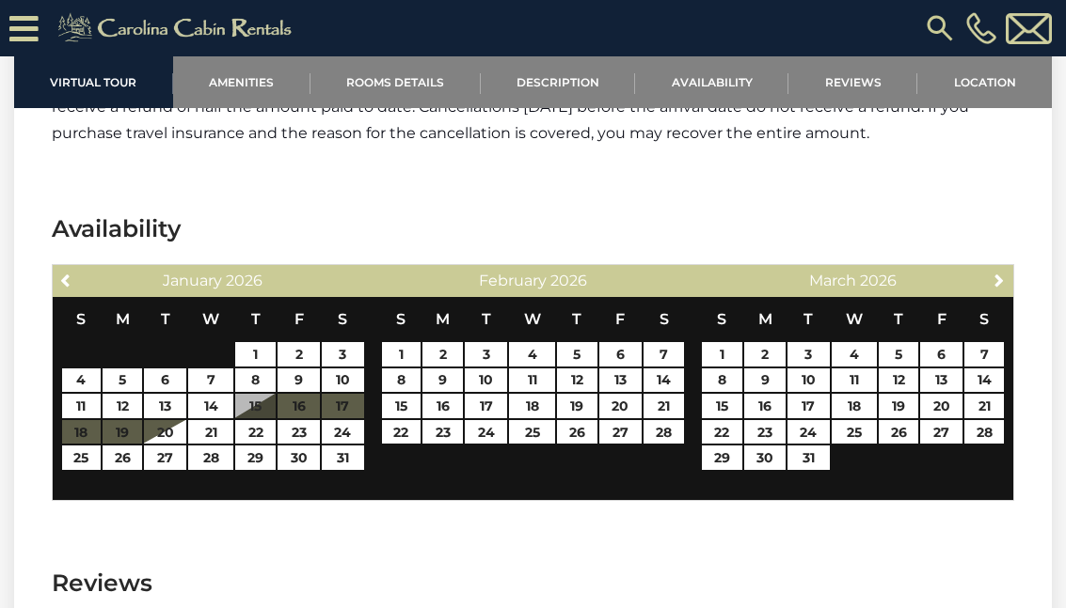
click at [1008, 268] on link "Next" at bounding box center [1000, 280] width 24 height 24
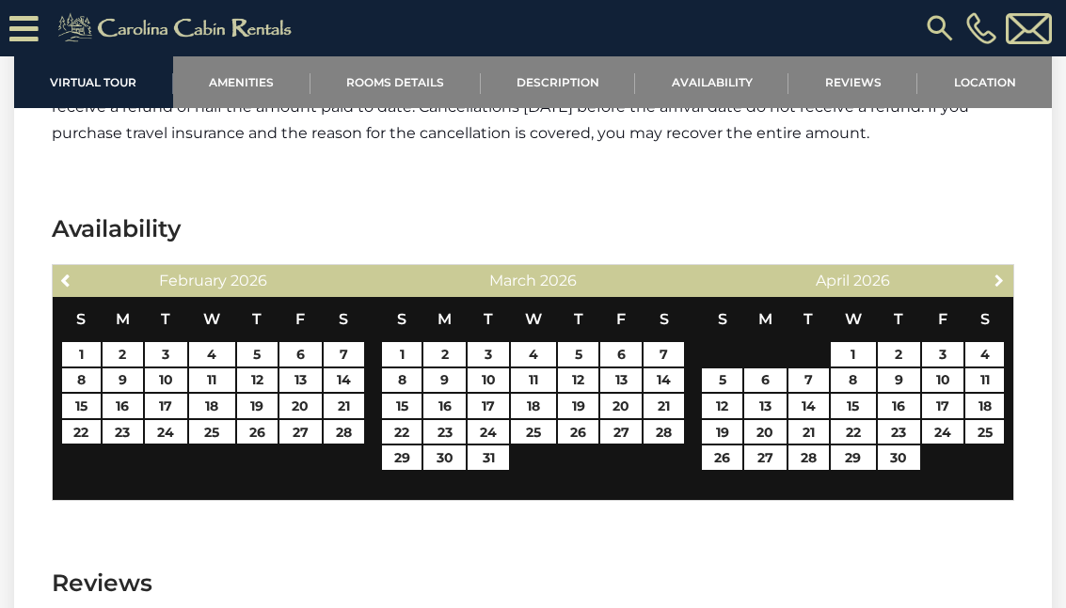
click at [1010, 268] on link "Next" at bounding box center [1000, 280] width 24 height 24
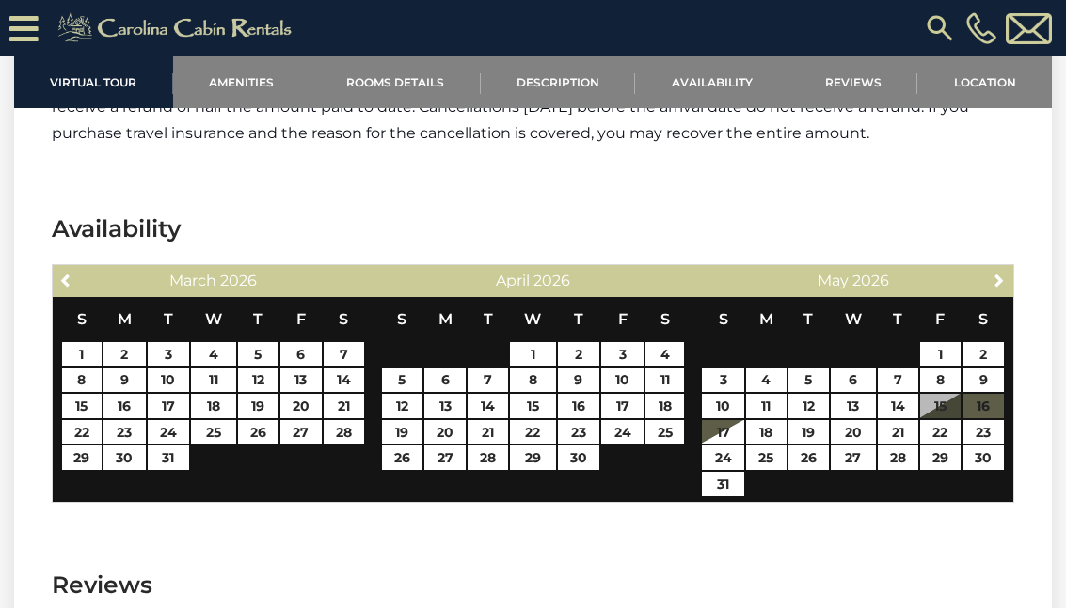
click at [1002, 273] on span "Next" at bounding box center [998, 280] width 15 height 15
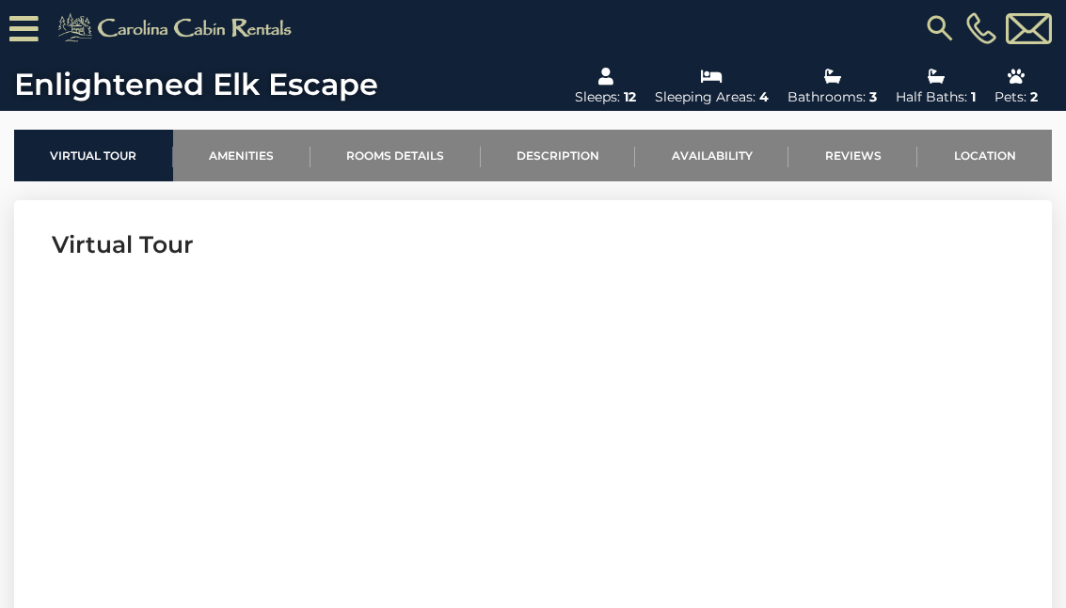
scroll to position [547, 0]
click at [990, 158] on link "Location" at bounding box center [984, 157] width 134 height 52
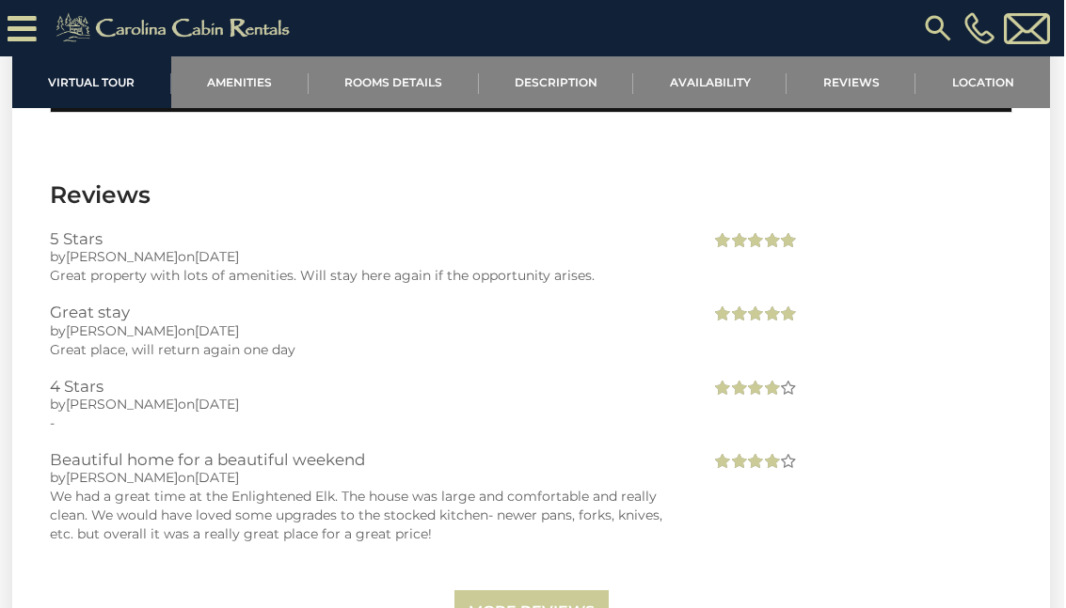
scroll to position [3753, 0]
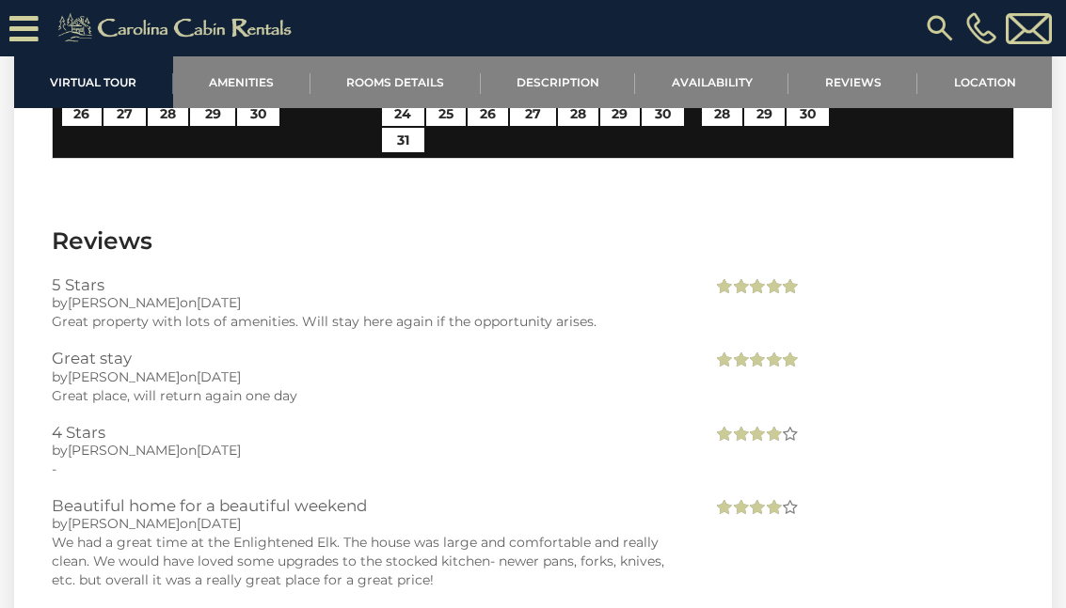
click at [990, 69] on link "Location" at bounding box center [984, 82] width 134 height 52
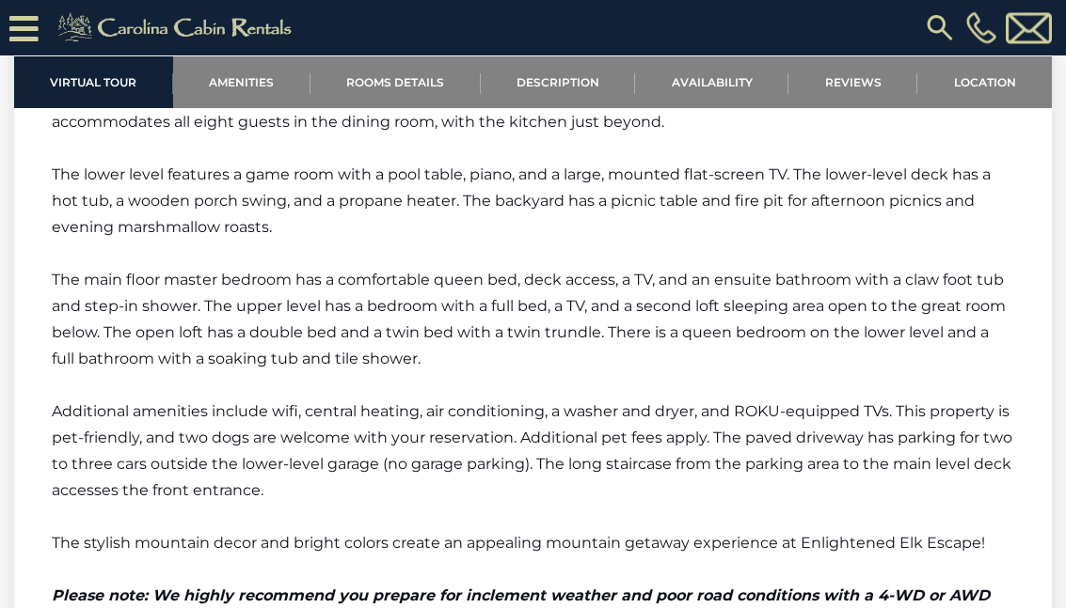
scroll to position [2719, 0]
